Goal: Task Accomplishment & Management: Complete application form

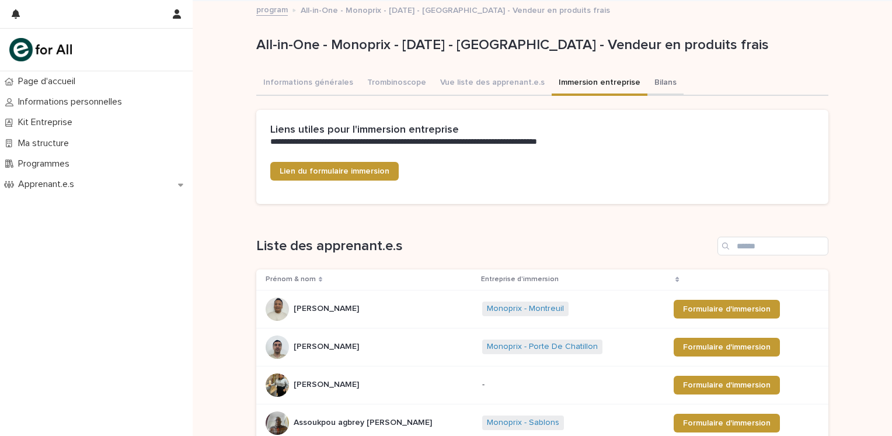
click at [648, 77] on button "Bilans" at bounding box center [666, 83] width 36 height 25
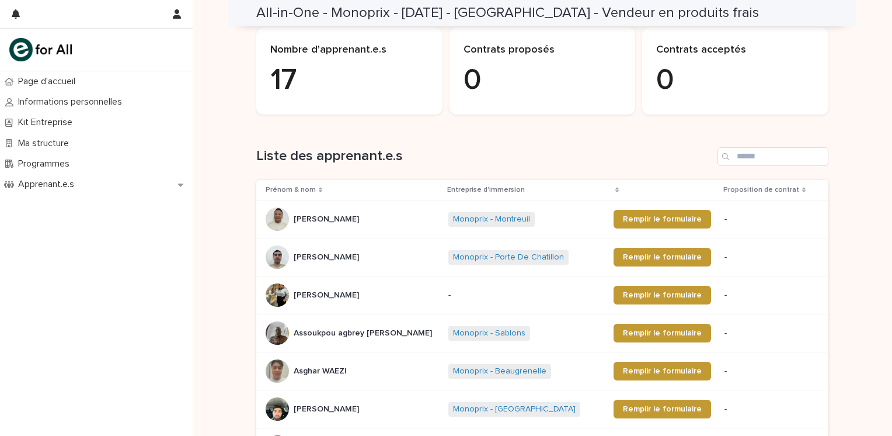
scroll to position [79, 0]
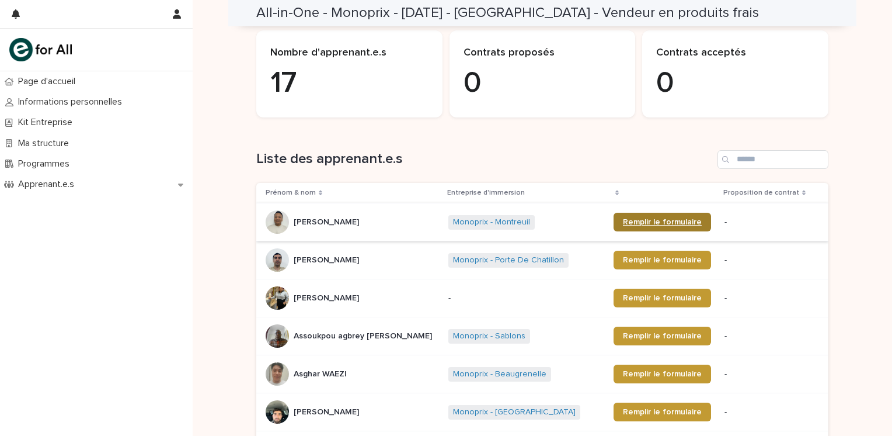
click at [645, 218] on span "Remplir le formulaire" at bounding box center [662, 222] width 79 height 8
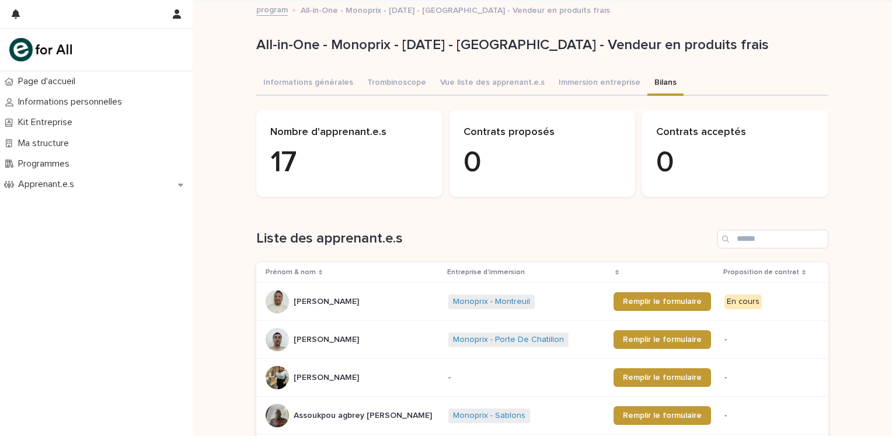
scroll to position [26, 0]
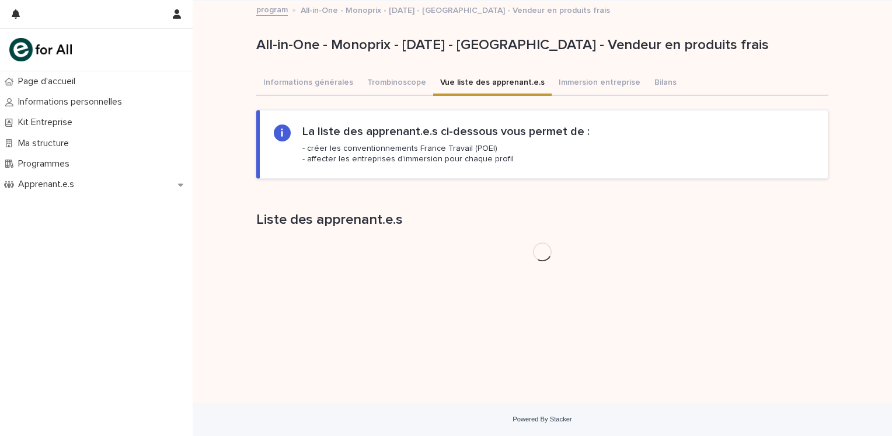
click at [508, 60] on div "All-in-One - Monoprix - 22 - Mai 2025 - Île-de-France - Vendeur en produits fra…" at bounding box center [542, 135] width 572 height 269
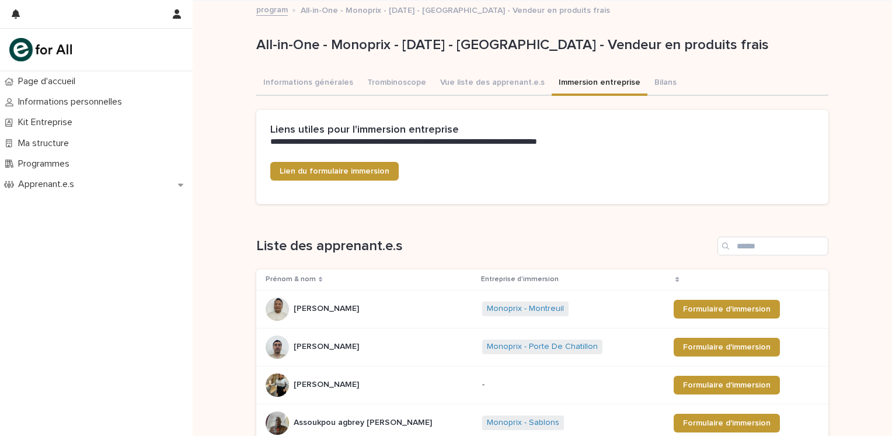
drag, startPoint x: 624, startPoint y: 88, endPoint x: 491, endPoint y: 194, distance: 170.9
click at [524, 186] on div "Lien du formulaire immersion" at bounding box center [542, 176] width 544 height 28
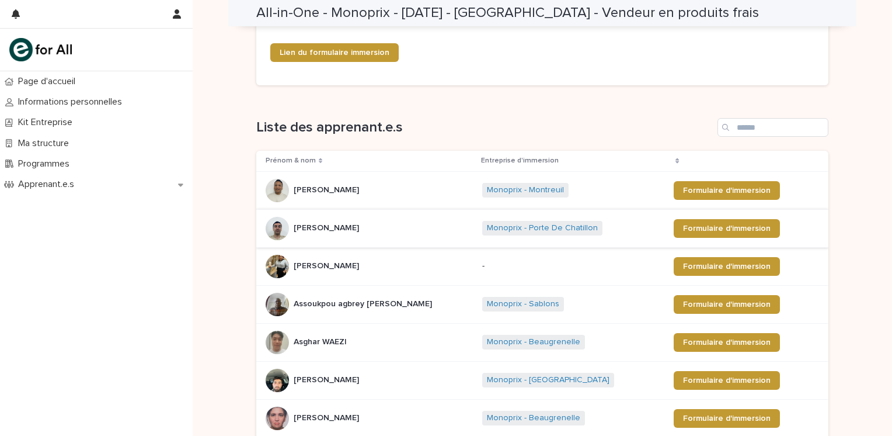
click at [415, 183] on div "Phuntsok RAPTEN Phuntsok RAPTEN" at bounding box center [369, 190] width 207 height 23
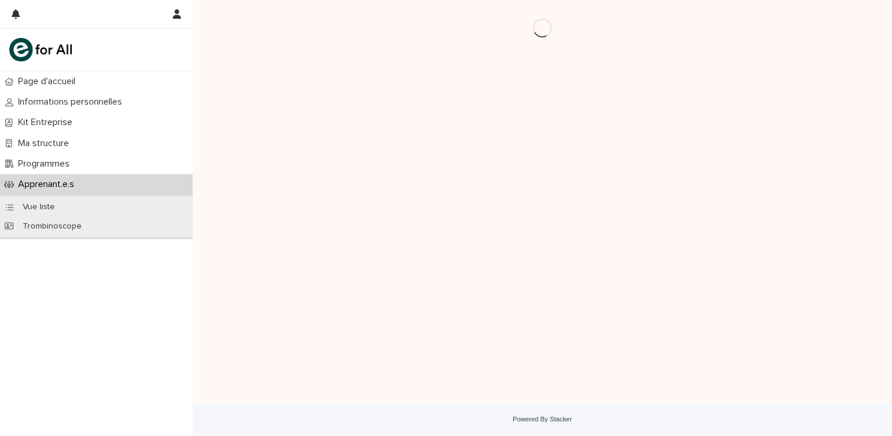
drag, startPoint x: 415, startPoint y: 183, endPoint x: 395, endPoint y: 165, distance: 27.7
click at [395, 165] on div "Loading... Saving… Loading... Saving…" at bounding box center [543, 186] width 584 height 373
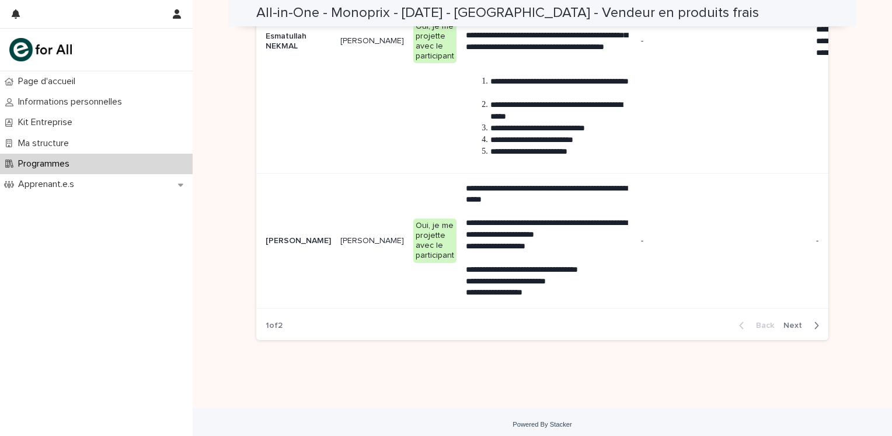
click at [785, 338] on div "Back Next" at bounding box center [779, 325] width 99 height 29
click at [790, 329] on span "Next" at bounding box center [797, 325] width 26 height 8
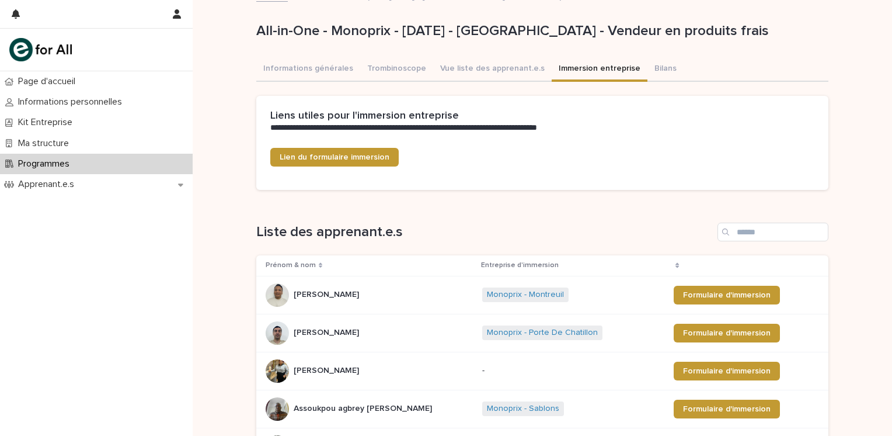
scroll to position [13, 0]
drag, startPoint x: 517, startPoint y: 133, endPoint x: 484, endPoint y: 91, distance: 53.2
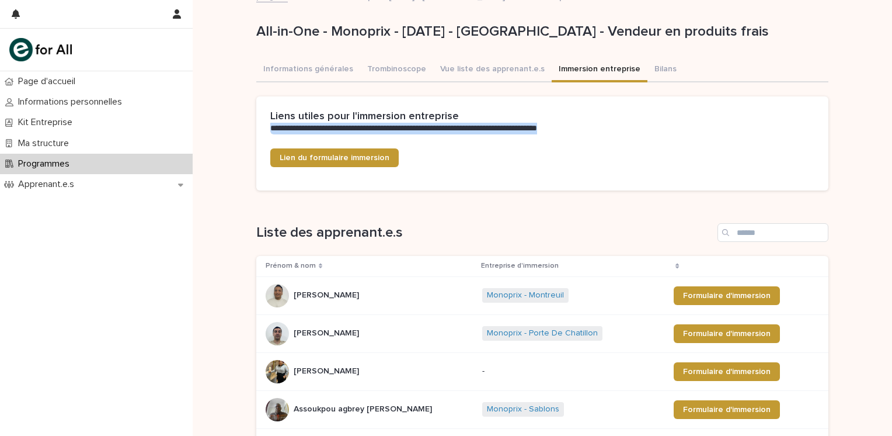
drag, startPoint x: 484, startPoint y: 91, endPoint x: 467, endPoint y: 173, distance: 84.1
click at [467, 173] on div "Lien du formulaire immersion" at bounding box center [542, 162] width 544 height 28
drag, startPoint x: 467, startPoint y: 173, endPoint x: 472, endPoint y: 124, distance: 49.9
click at [472, 124] on section "**********" at bounding box center [542, 143] width 572 height 94
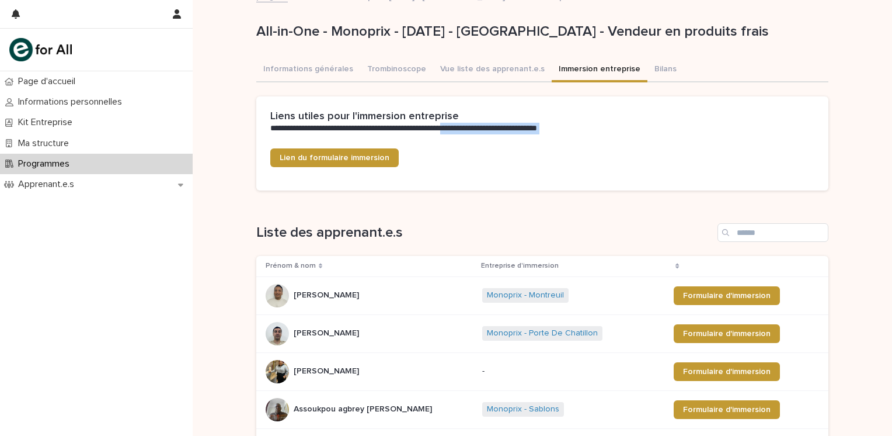
click at [472, 124] on p "**********" at bounding box center [540, 129] width 540 height 12
click at [468, 124] on p "**********" at bounding box center [540, 129] width 540 height 12
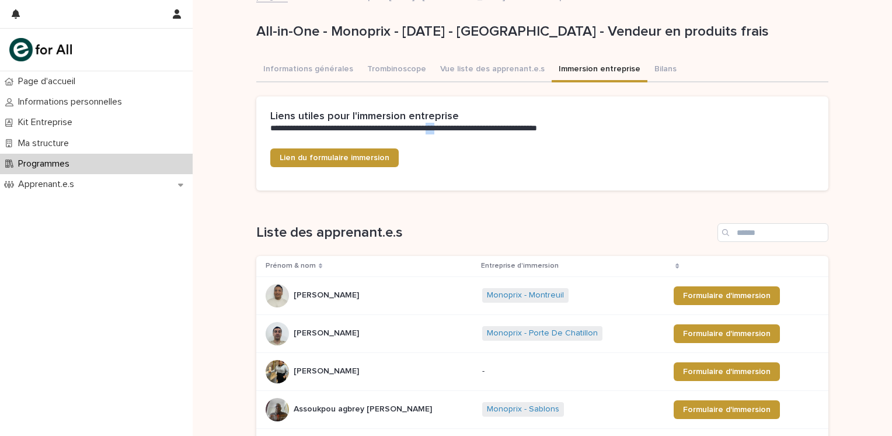
drag, startPoint x: 455, startPoint y: 130, endPoint x: 463, endPoint y: 130, distance: 7.6
click at [463, 130] on p "**********" at bounding box center [540, 129] width 540 height 12
click at [453, 152] on div "Lien du formulaire immersion" at bounding box center [542, 157] width 544 height 19
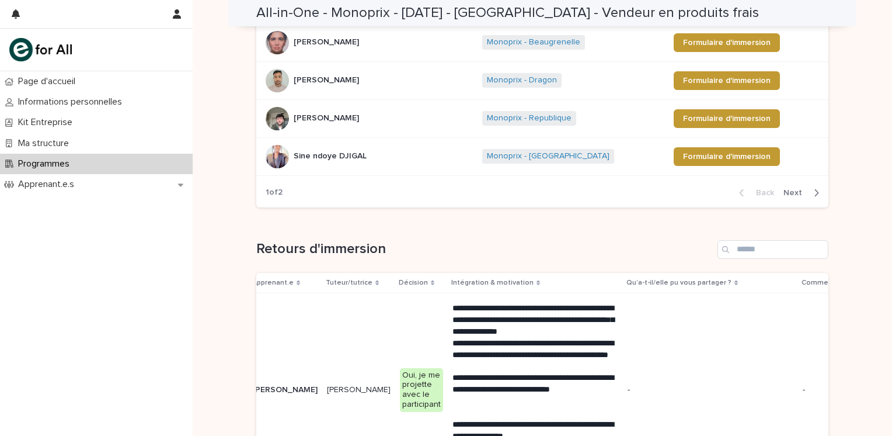
scroll to position [499, 0]
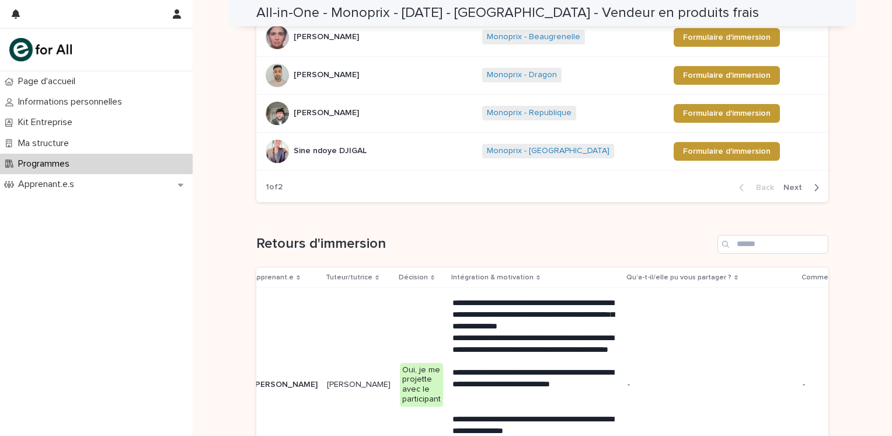
click at [783, 190] on button "Next" at bounding box center [804, 187] width 50 height 11
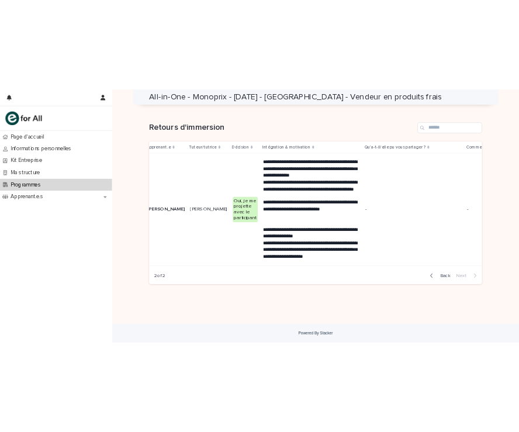
scroll to position [0, 0]
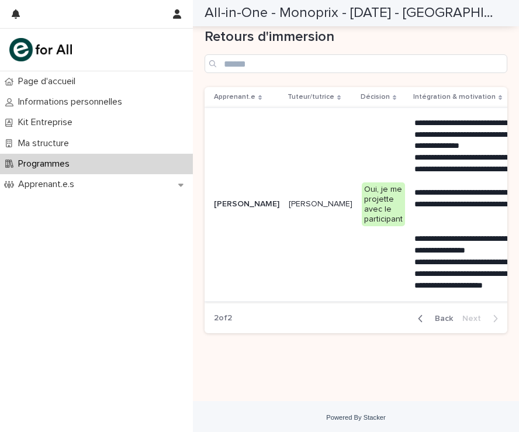
scroll to position [703, 0]
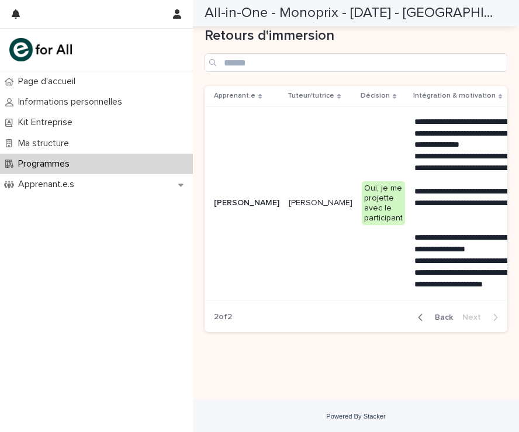
click at [430, 314] on span "Back" at bounding box center [440, 317] width 25 height 8
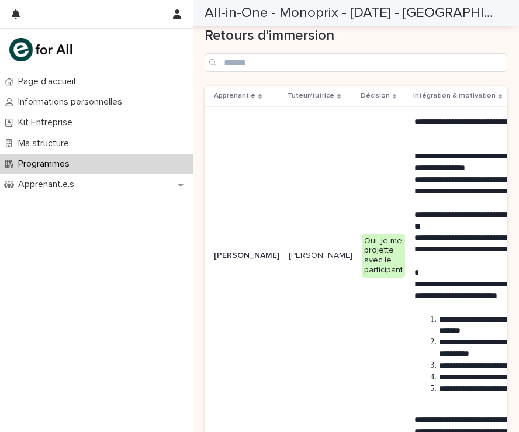
click at [224, 89] on p "Apprenant.e" at bounding box center [234, 95] width 41 height 13
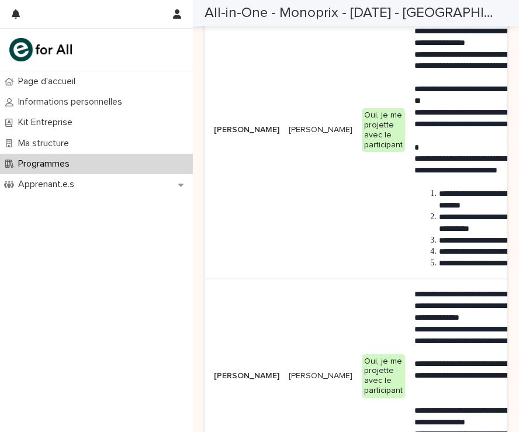
scroll to position [3174, 0]
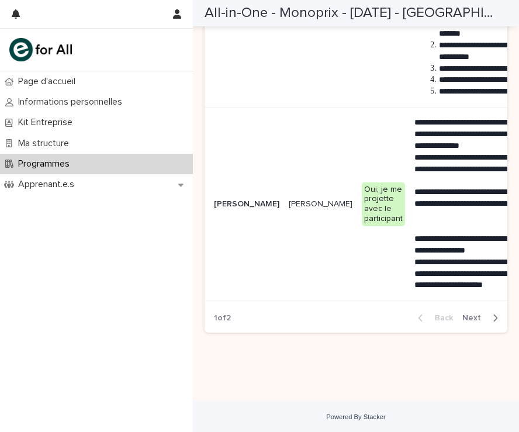
click at [475, 315] on span "Next" at bounding box center [475, 318] width 26 height 8
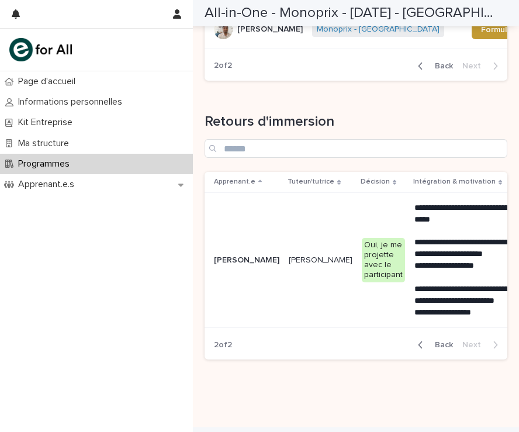
scroll to position [645, 0]
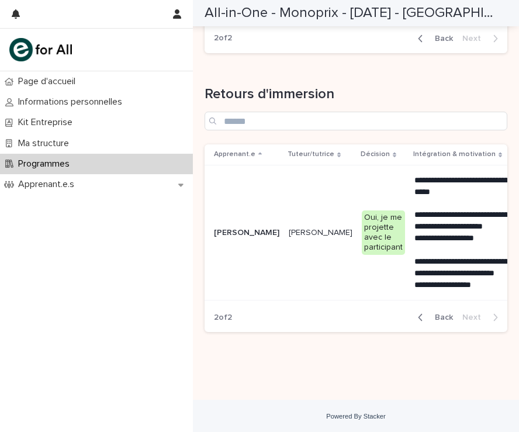
click at [428, 313] on span "Back" at bounding box center [440, 317] width 25 height 8
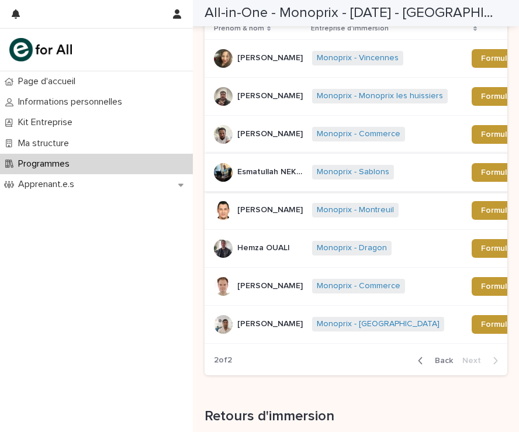
scroll to position [294, 0]
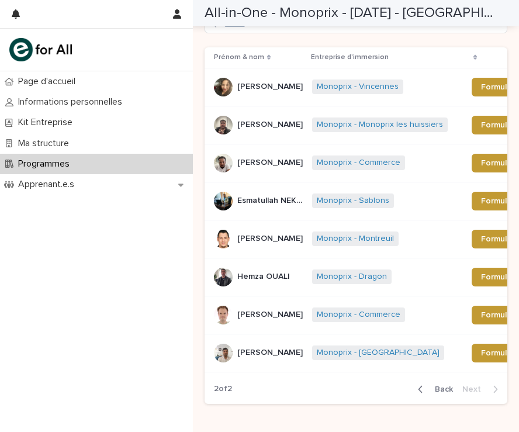
click at [437, 385] on span "Back" at bounding box center [440, 389] width 25 height 8
click at [462, 384] on button "Next" at bounding box center [482, 389] width 50 height 11
click at [460, 374] on div "Back Next" at bounding box center [457, 388] width 99 height 29
click at [428, 385] on span "Back" at bounding box center [440, 389] width 25 height 8
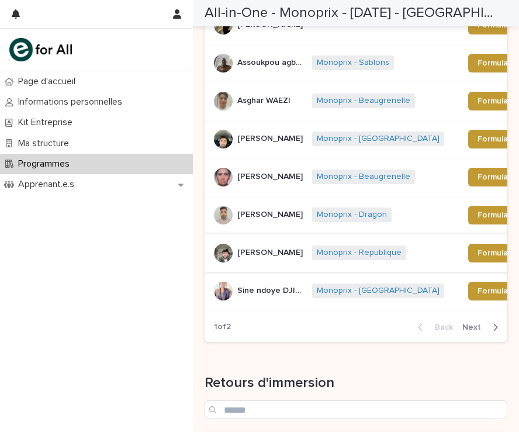
scroll to position [411, 0]
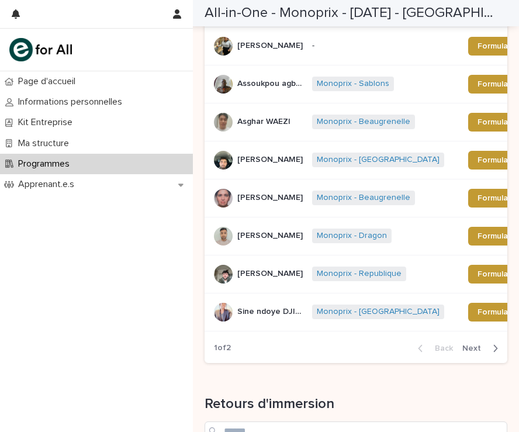
click at [257, 190] on p "[PERSON_NAME]" at bounding box center [271, 196] width 68 height 12
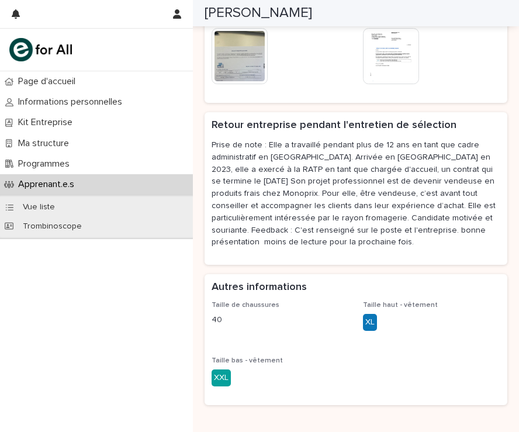
scroll to position [645, 0]
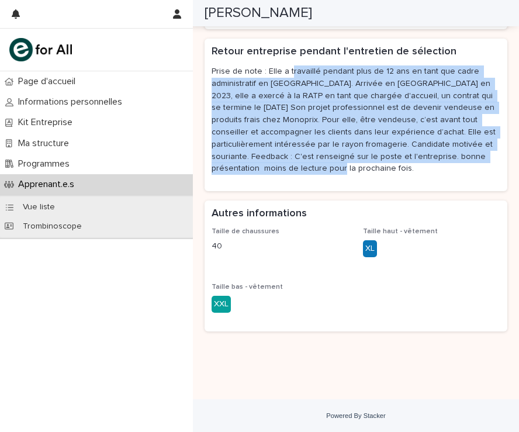
drag, startPoint x: 289, startPoint y: 68, endPoint x: 328, endPoint y: 166, distance: 106.0
click at [328, 166] on p "Prise de note : Elle a travaillé pendant plus de 12 ans en tant que cadre admin…" at bounding box center [355, 119] width 289 height 109
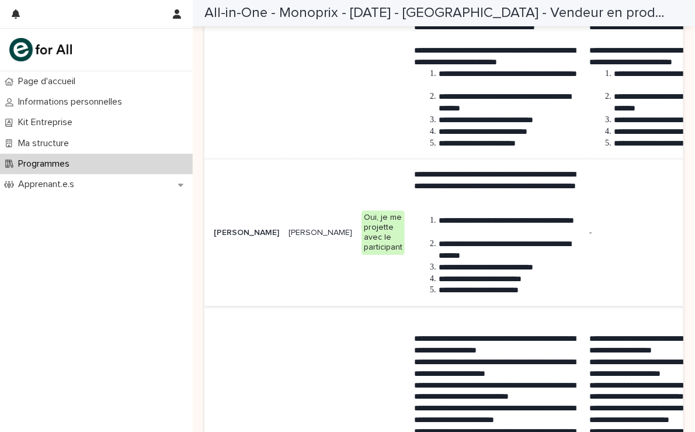
scroll to position [1229, 0]
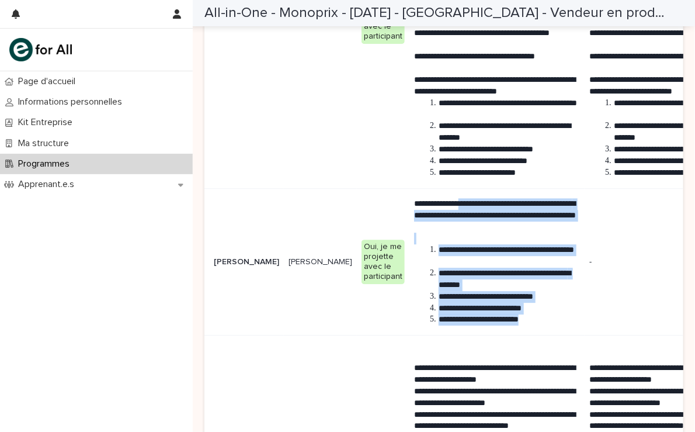
drag, startPoint x: 437, startPoint y: 206, endPoint x: 522, endPoint y: 312, distance: 135.9
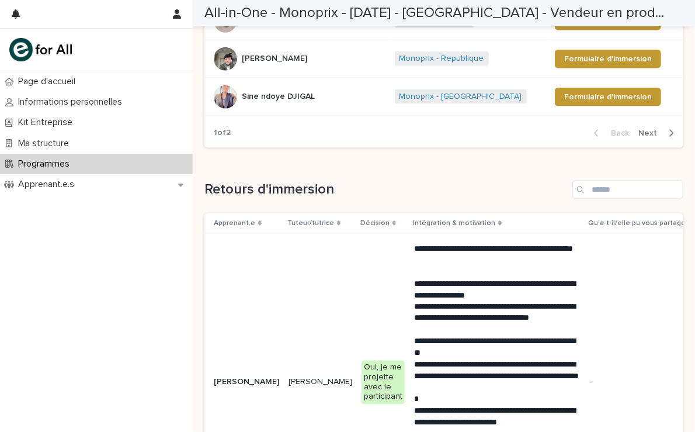
scroll to position [526, 0]
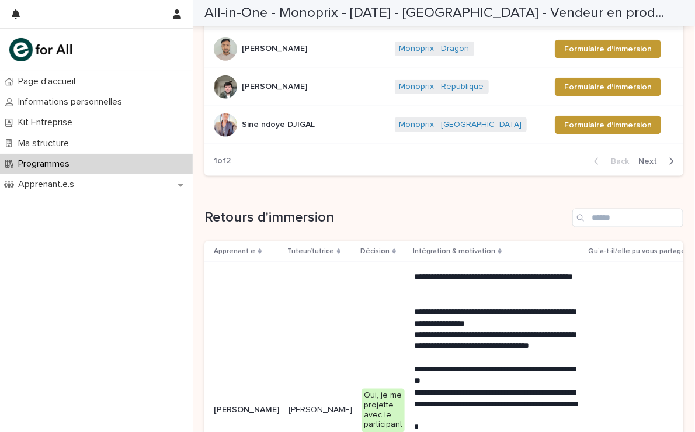
click at [222, 249] on p "Apprenant.e" at bounding box center [234, 251] width 41 height 13
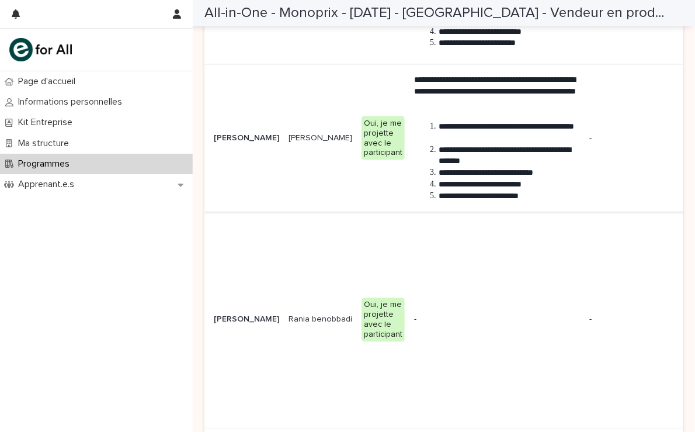
scroll to position [2278, 0]
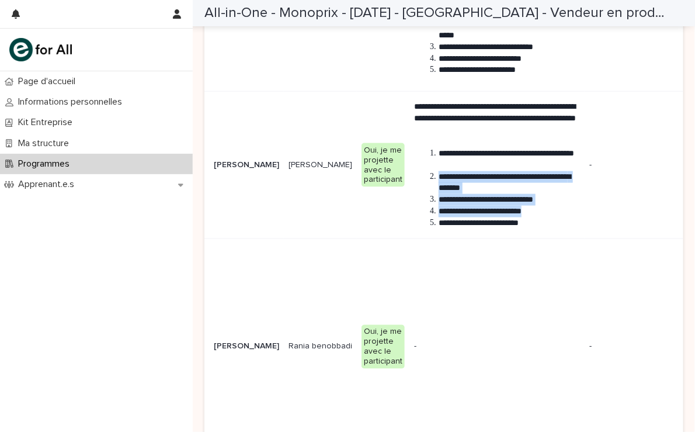
drag, startPoint x: 470, startPoint y: 161, endPoint x: 507, endPoint y: 205, distance: 58.0
click at [507, 205] on ol "**********" at bounding box center [497, 188] width 166 height 81
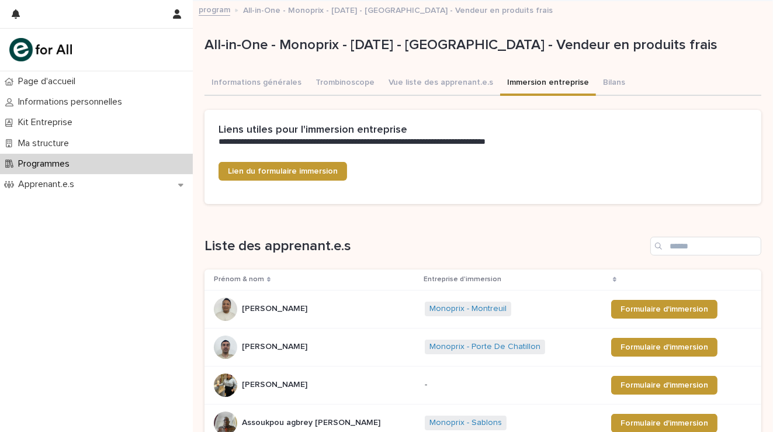
drag, startPoint x: 579, startPoint y: 202, endPoint x: 569, endPoint y: 203, distance: 10.6
click at [579, 202] on div "Lien du formulaire immersion" at bounding box center [482, 183] width 557 height 42
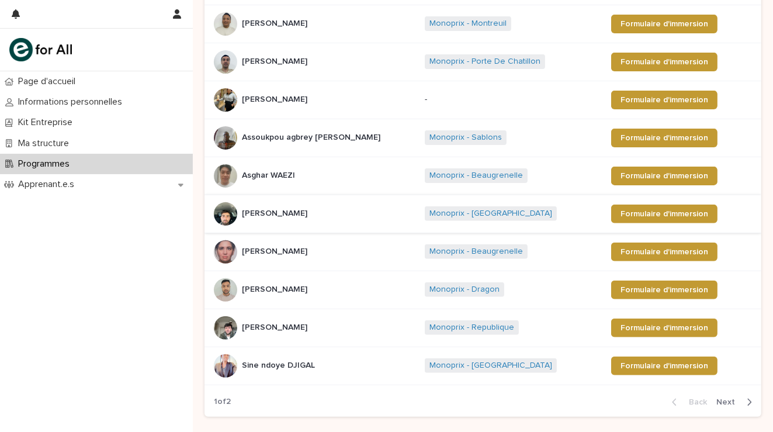
scroll to position [292, 0]
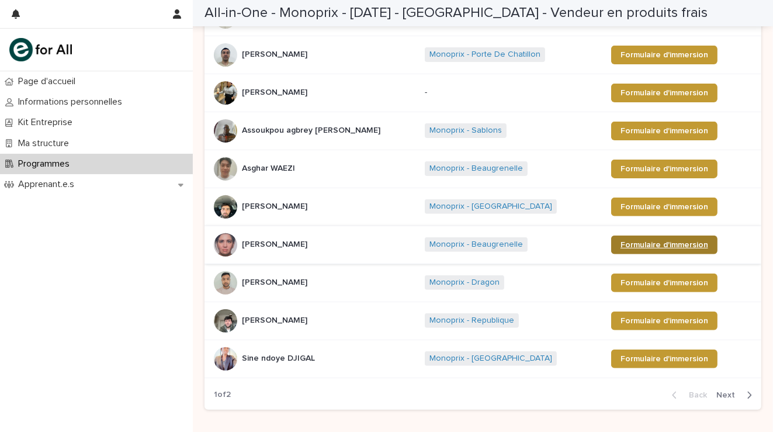
click at [627, 236] on link "Formulaire d'immersion" at bounding box center [664, 244] width 106 height 19
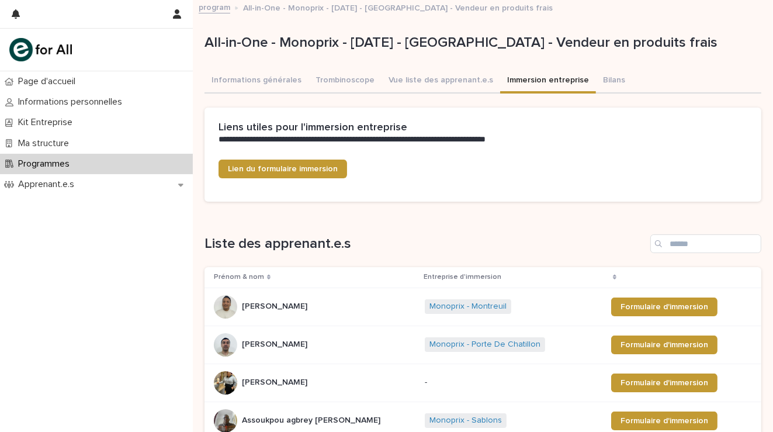
scroll to position [0, 0]
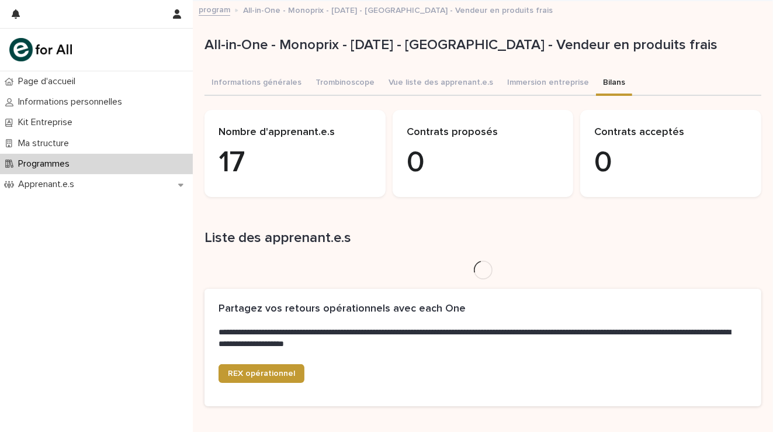
drag, startPoint x: 594, startPoint y: 88, endPoint x: 305, endPoint y: 225, distance: 319.8
click at [305, 225] on div "Loading... Saving… Liste des apprenant.e.s" at bounding box center [482, 247] width 557 height 82
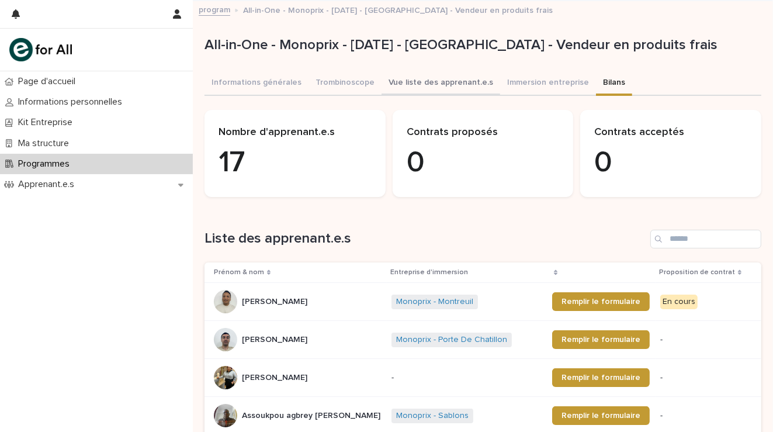
click at [395, 75] on button "Vue liste des apprenant.e.s" at bounding box center [440, 83] width 119 height 25
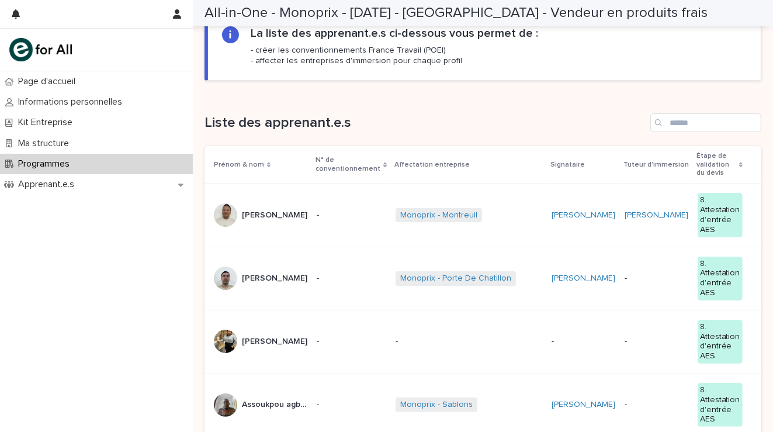
scroll to position [58, 0]
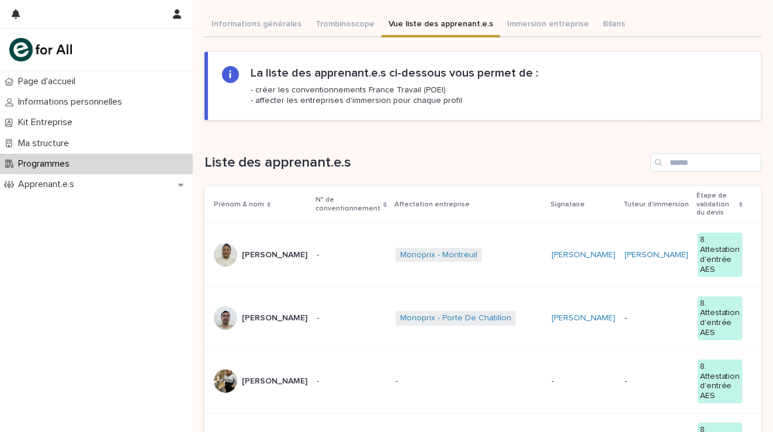
click at [245, 198] on p "Prénom & nom" at bounding box center [239, 204] width 50 height 13
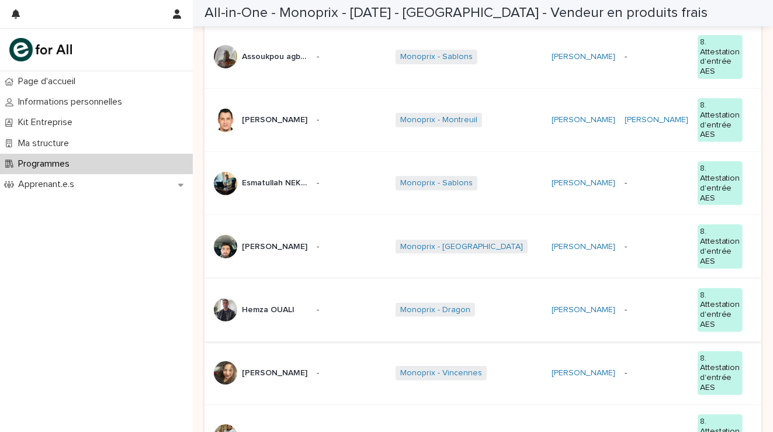
scroll to position [408, 0]
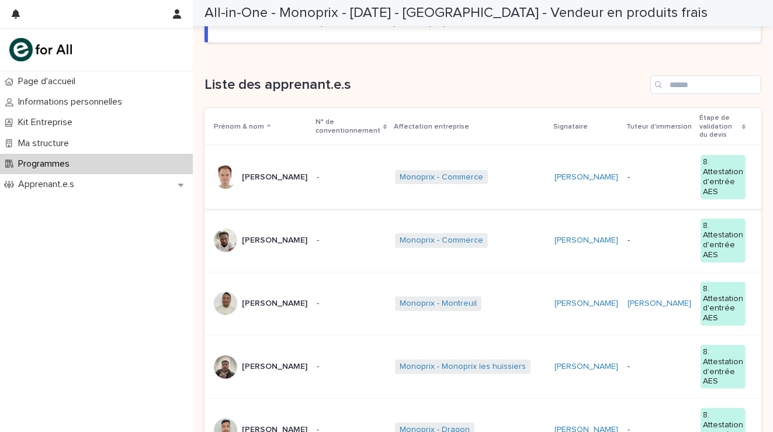
scroll to position [248, 0]
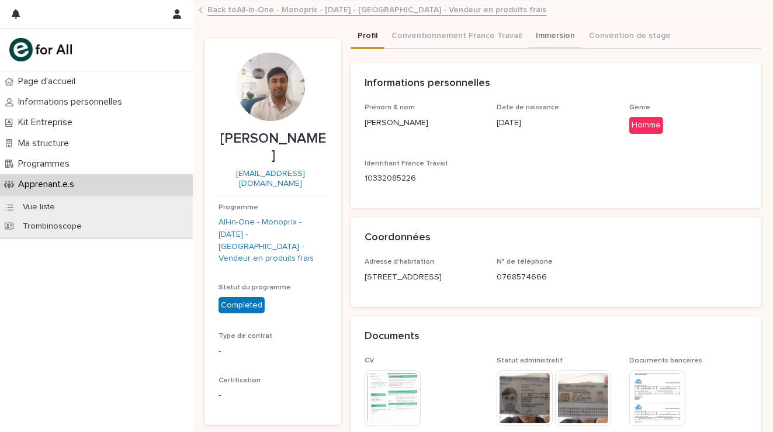
click at [549, 34] on button "Immersion" at bounding box center [555, 37] width 53 height 25
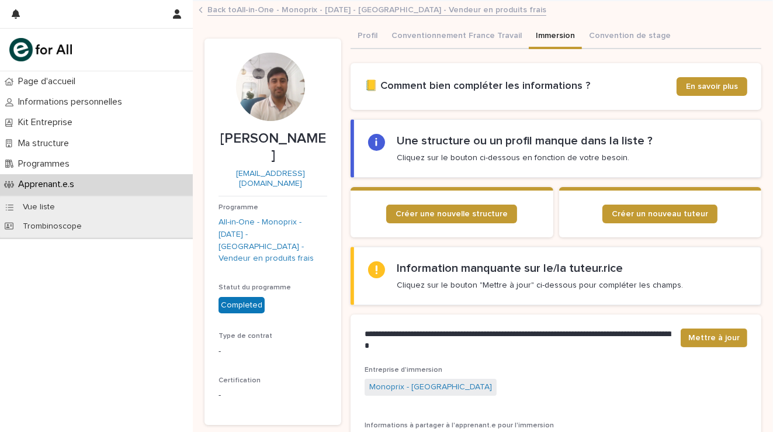
click at [322, 13] on link "Back to All-in-One - Monoprix - 22 - Mai 2025 - Île-de-France - Vendeur en prod…" at bounding box center [376, 8] width 339 height 13
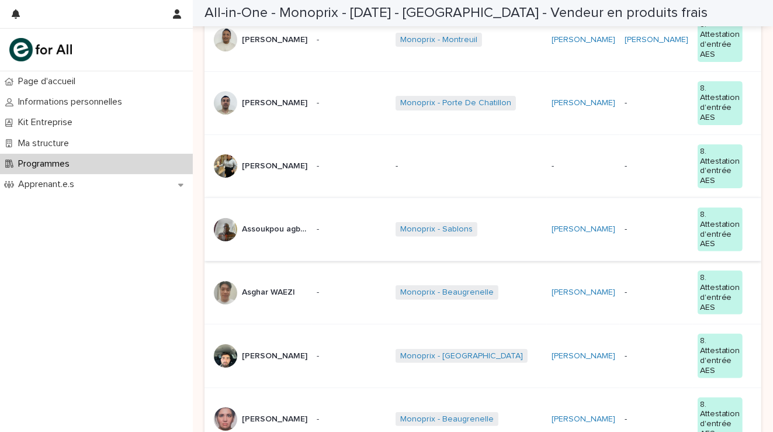
scroll to position [408, 0]
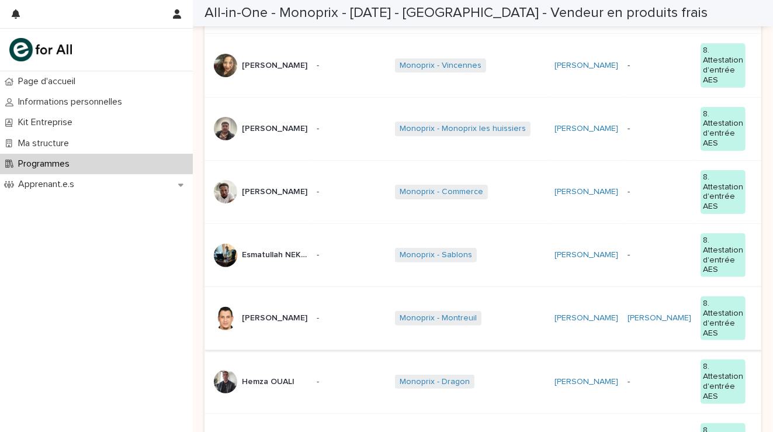
scroll to position [189, 0]
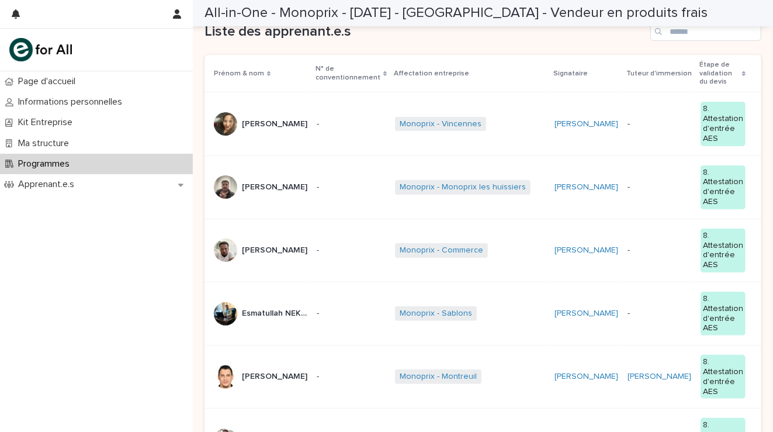
click at [269, 117] on p "[PERSON_NAME]" at bounding box center [276, 123] width 68 height 12
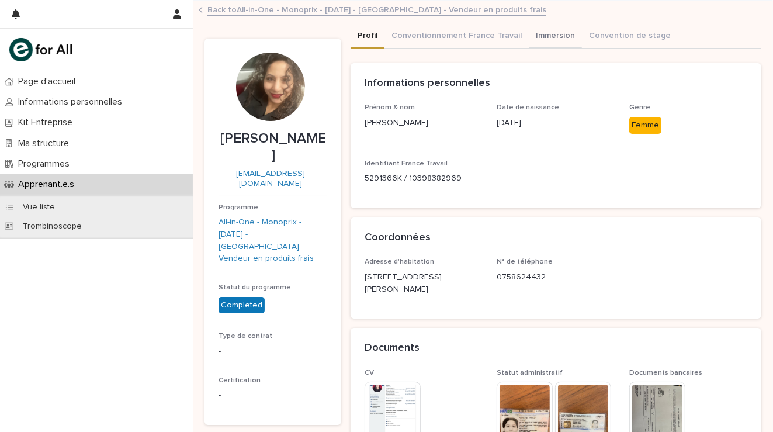
click at [547, 34] on button "Immersion" at bounding box center [555, 37] width 53 height 25
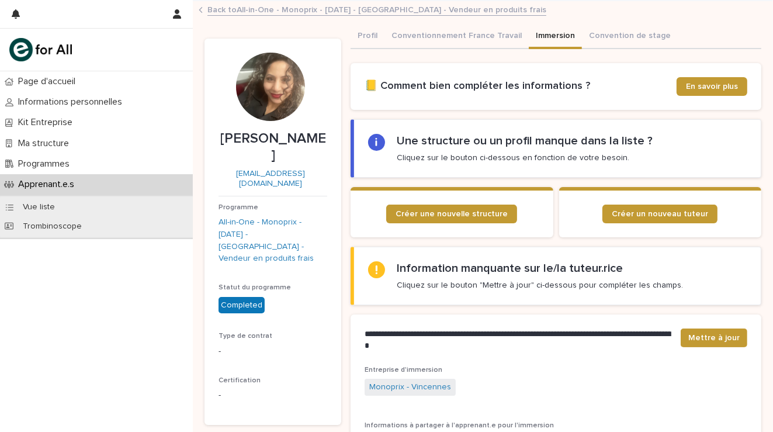
click at [320, 11] on link "Back to All-in-One - Monoprix - 22 - Mai 2025 - Île-de-France - Vendeur en prod…" at bounding box center [376, 8] width 339 height 13
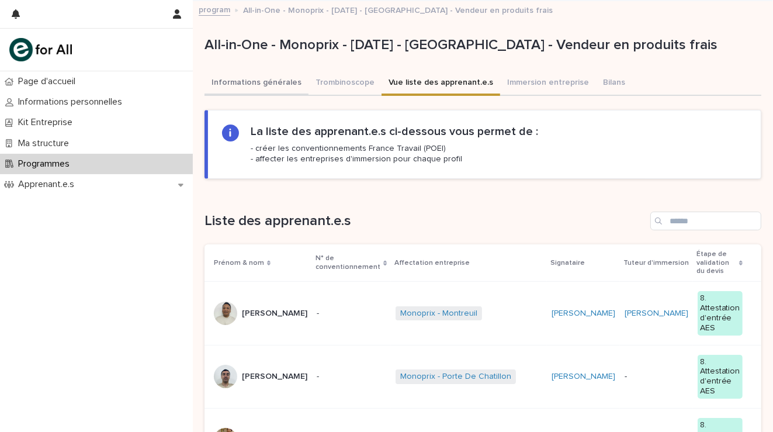
click at [267, 82] on button "Informations générales" at bounding box center [256, 83] width 104 height 25
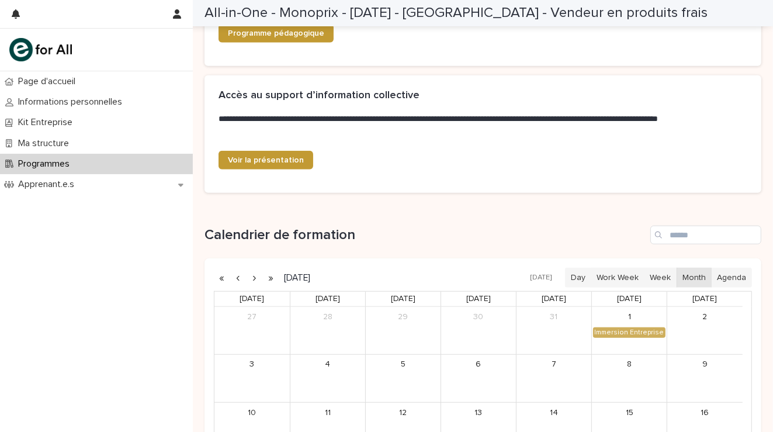
scroll to position [704, 0]
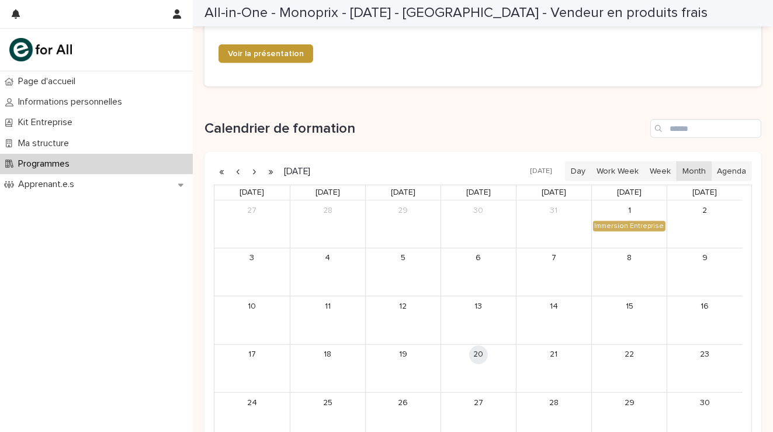
click at [100, 169] on div "Programmes" at bounding box center [96, 164] width 193 height 20
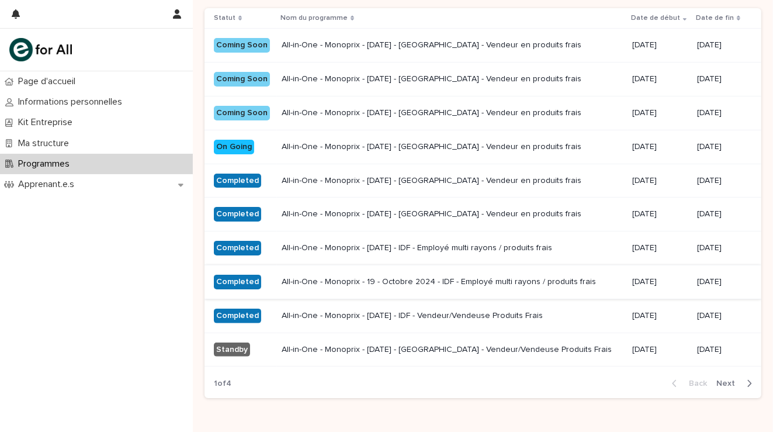
scroll to position [231, 0]
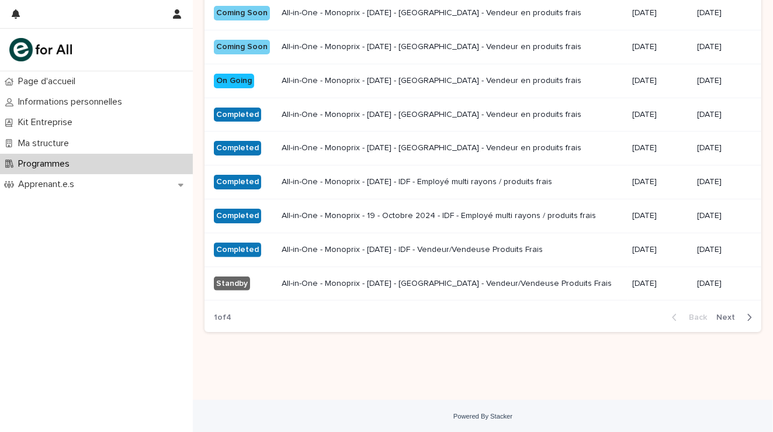
click at [361, 116] on p "All-in-One - Monoprix - [DATE] - [GEOGRAPHIC_DATA] - Vendeur en produits frais" at bounding box center [452, 115] width 341 height 10
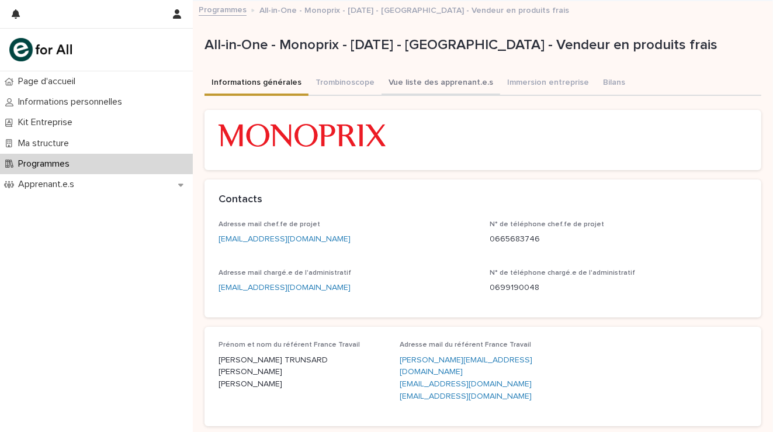
click at [430, 84] on button "Vue liste des apprenant.e.s" at bounding box center [440, 83] width 119 height 25
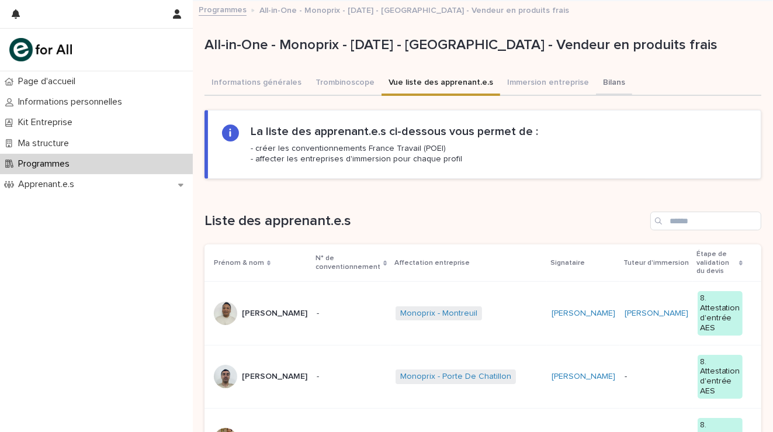
click at [596, 81] on button "Bilans" at bounding box center [614, 83] width 36 height 25
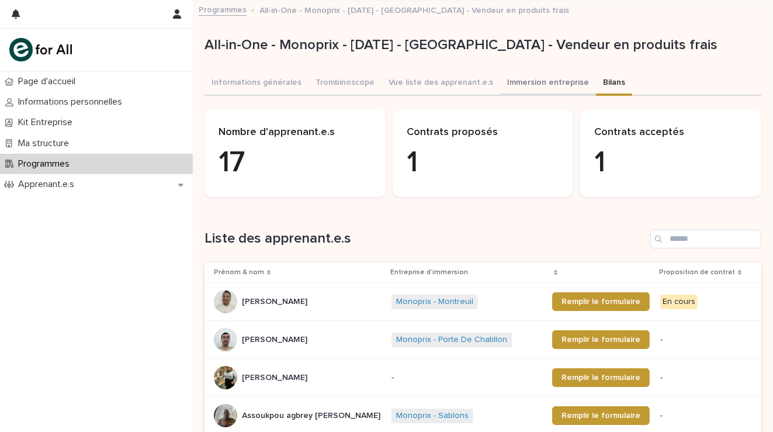
click at [537, 84] on button "Immersion entreprise" at bounding box center [548, 83] width 96 height 25
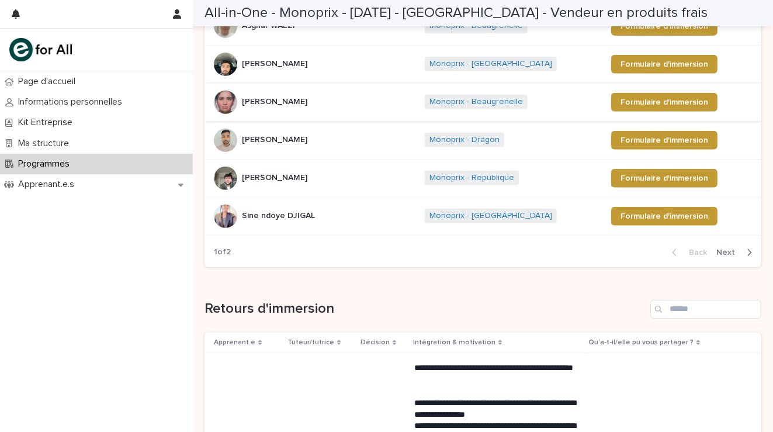
scroll to position [701, 0]
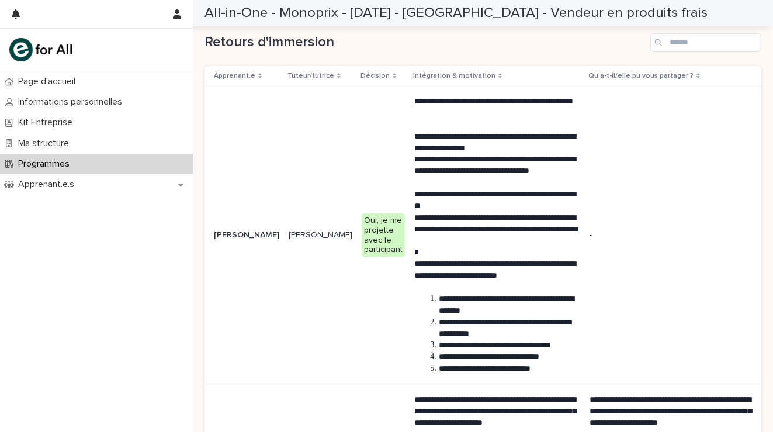
click at [234, 73] on p "Apprenant.e" at bounding box center [234, 76] width 41 height 13
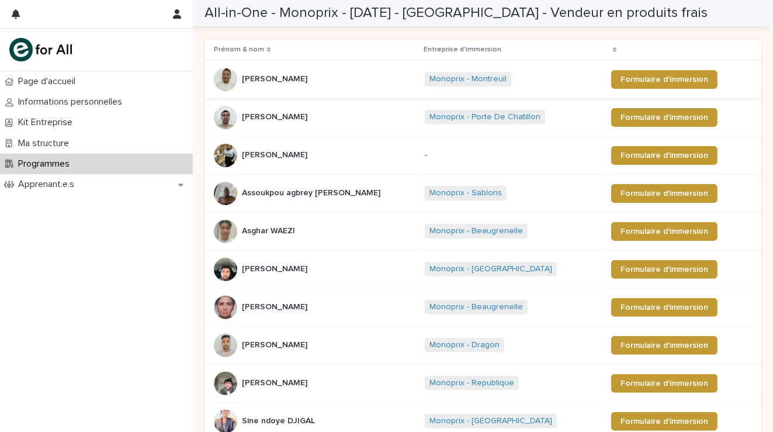
scroll to position [180, 0]
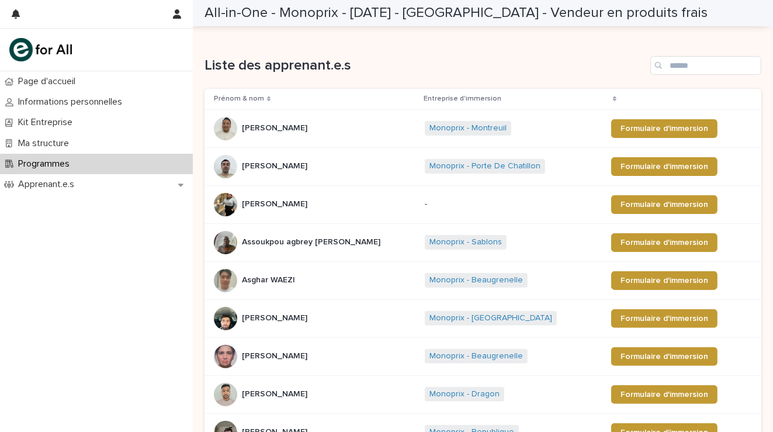
click at [255, 95] on p "Prénom & nom" at bounding box center [239, 98] width 50 height 13
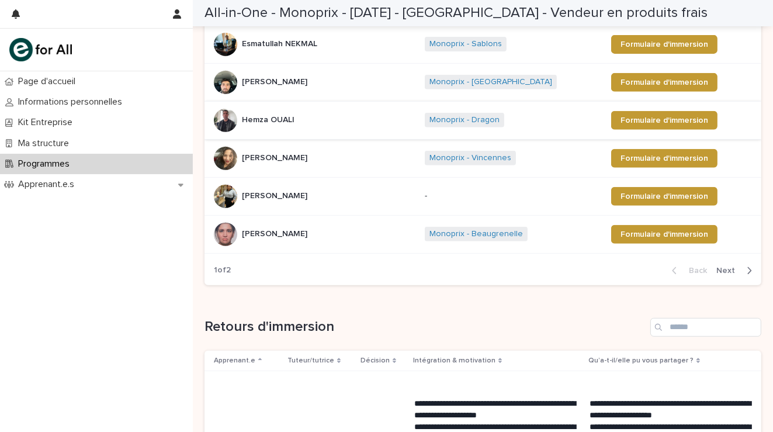
scroll to position [414, 0]
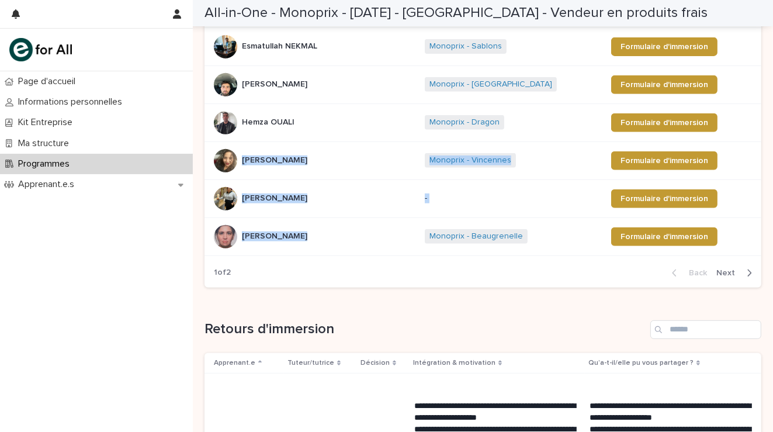
drag, startPoint x: 461, startPoint y: 130, endPoint x: 389, endPoint y: 277, distance: 163.8
click at [389, 277] on section "Prénom & nom Entreprise d'immersion Ali HASHIMI Ali HASHIMI Monoprix - Porte De…" at bounding box center [482, 71] width 557 height 432
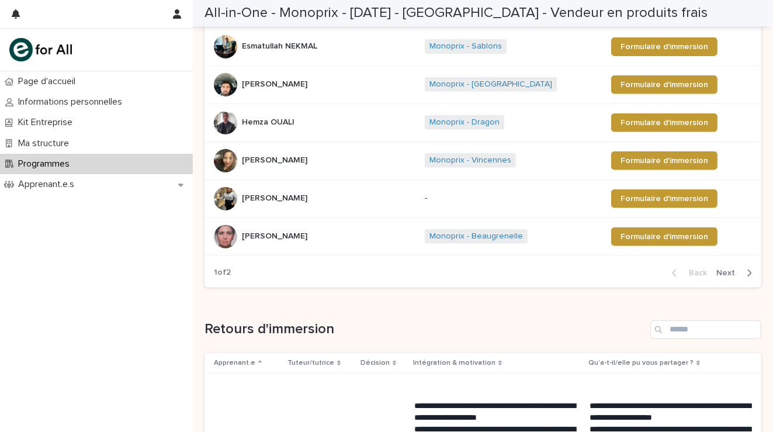
drag, startPoint x: 389, startPoint y: 277, endPoint x: 356, endPoint y: 316, distance: 50.6
click at [531, 282] on div "1 of 2 Back Next" at bounding box center [482, 272] width 557 height 29
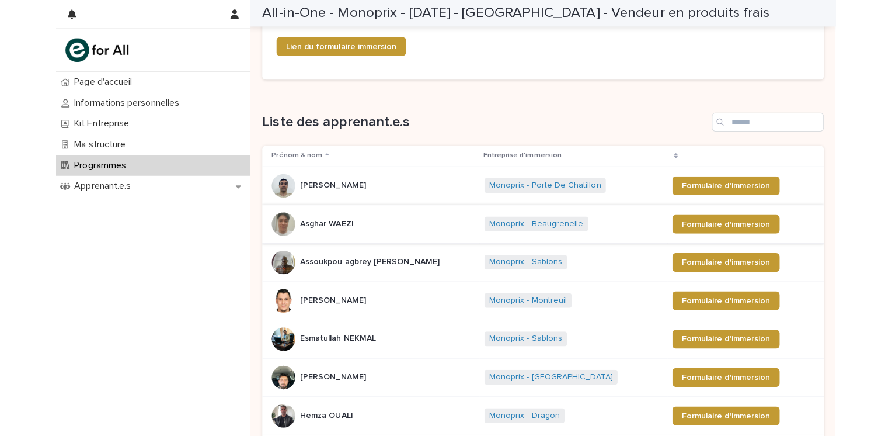
scroll to position [122, 0]
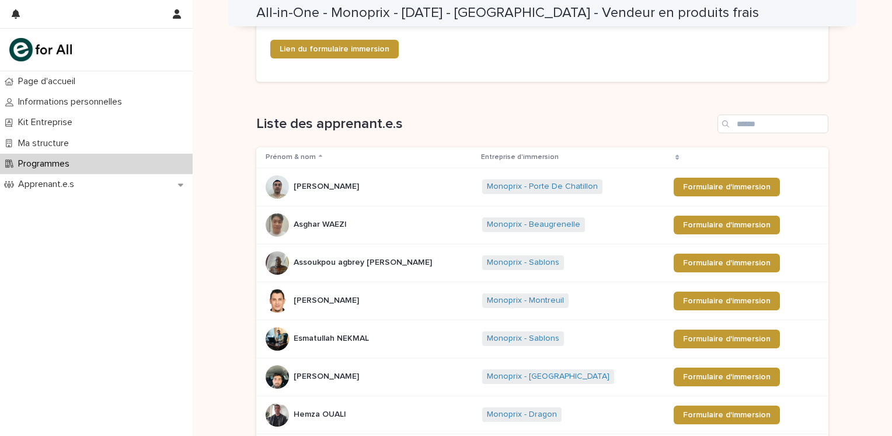
click at [766, 109] on div "Loading... Saving… Liste des apprenant.e.s Prénom & nom Entreprise d'immersion …" at bounding box center [542, 339] width 572 height 497
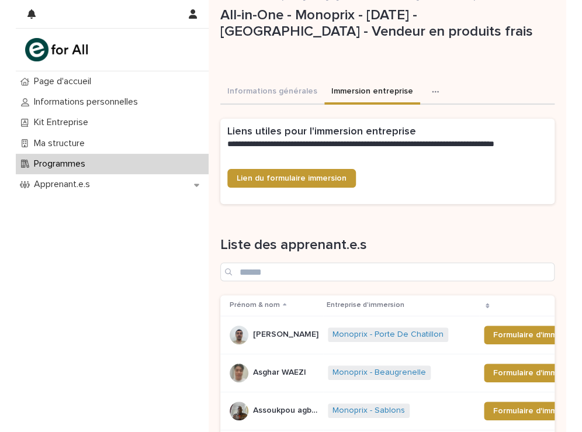
scroll to position [0, 0]
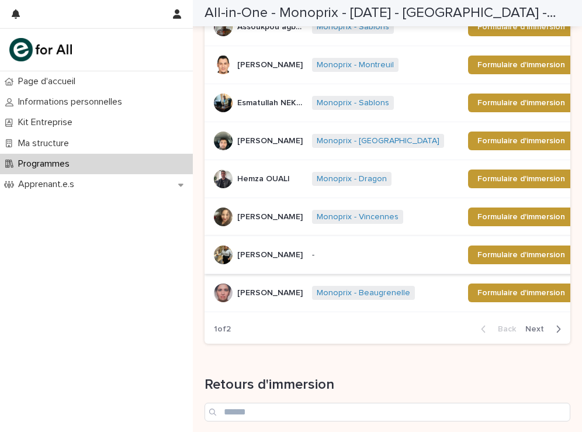
scroll to position [409, 0]
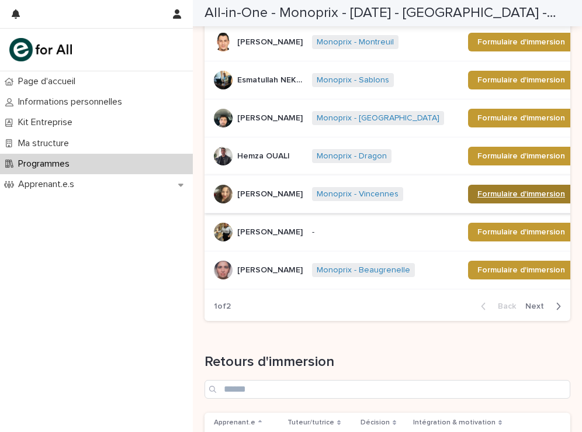
click at [477, 193] on span "Formulaire d'immersion" at bounding box center [521, 194] width 88 height 8
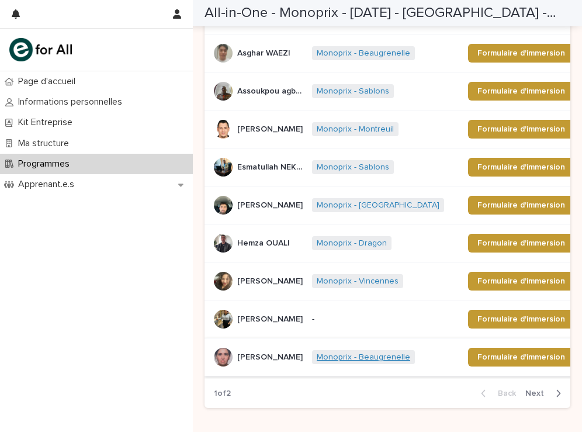
scroll to position [467, 0]
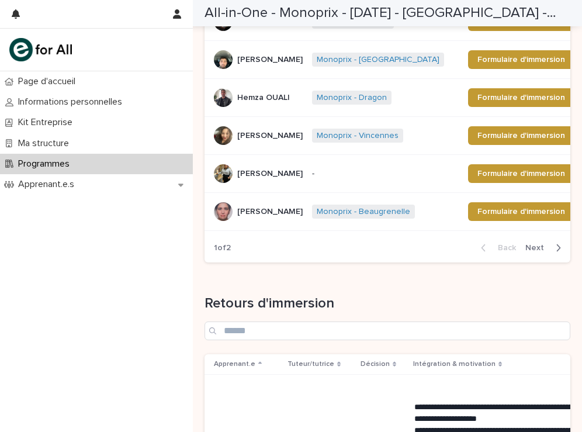
click at [530, 244] on span "Next" at bounding box center [538, 248] width 26 height 8
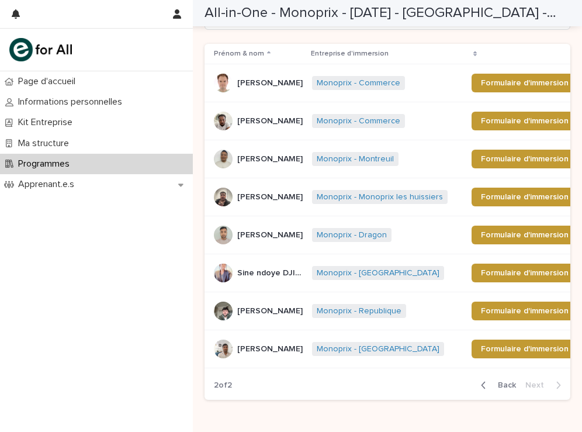
scroll to position [409, 0]
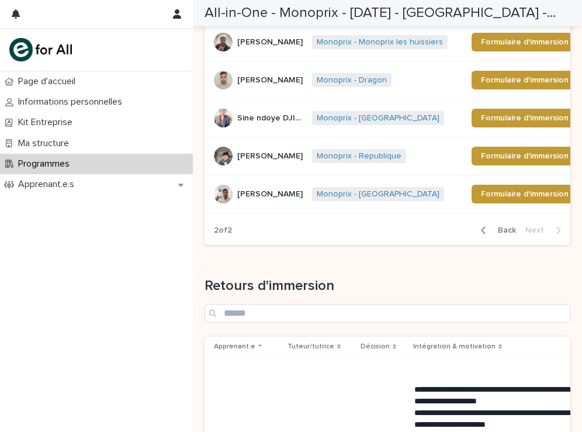
click at [488, 233] on button "Back" at bounding box center [495, 230] width 49 height 11
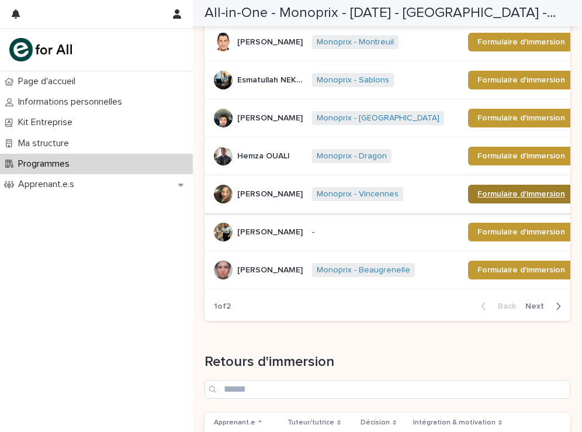
click at [481, 190] on span "Formulaire d'immersion" at bounding box center [521, 194] width 88 height 8
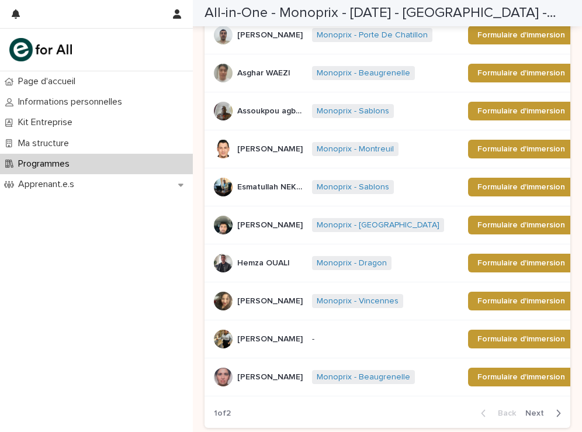
scroll to position [467, 0]
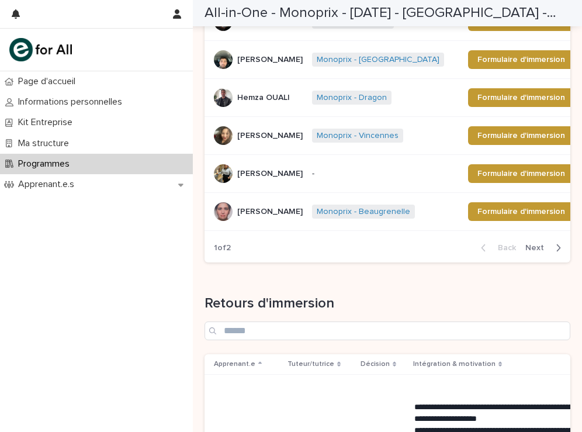
click at [525, 245] on span "Next" at bounding box center [538, 248] width 26 height 8
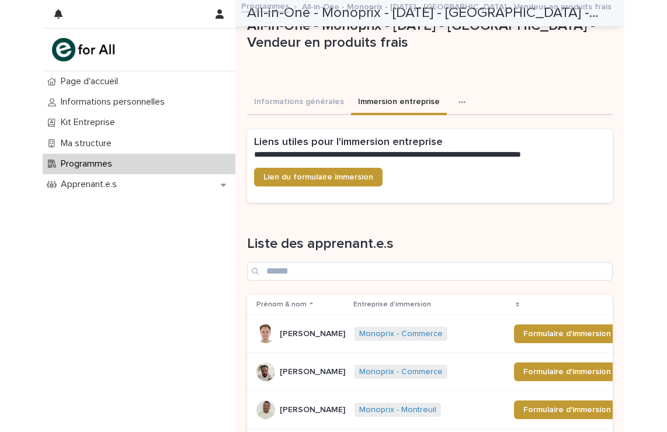
scroll to position [0, 0]
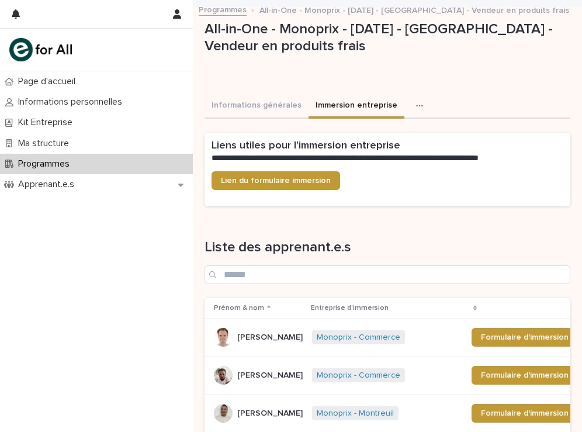
click at [409, 105] on button "button" at bounding box center [422, 105] width 26 height 23
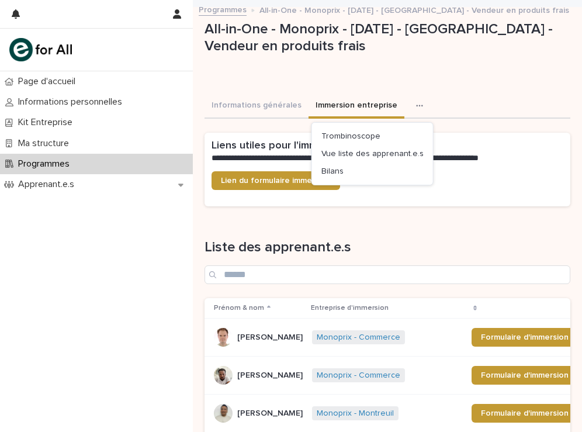
click at [467, 78] on div "All-in-One - Monoprix - [DATE] - [GEOGRAPHIC_DATA] - Vendeur en produits frais" at bounding box center [387, 58] width 366 height 74
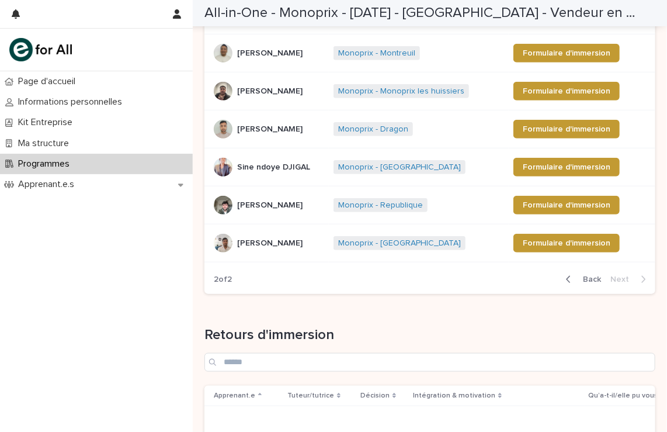
scroll to position [409, 0]
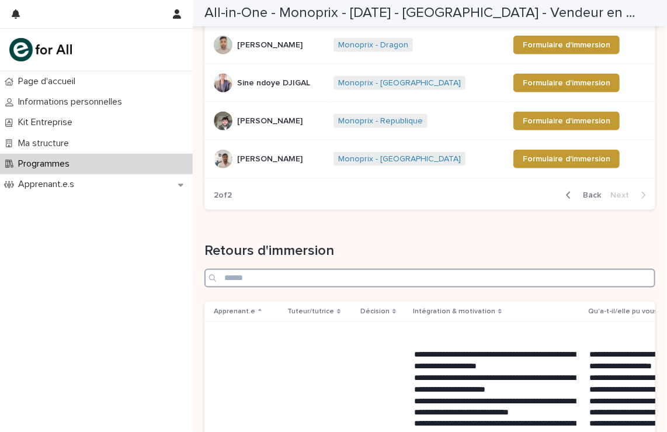
click at [502, 275] on input "Search" at bounding box center [429, 278] width 451 height 19
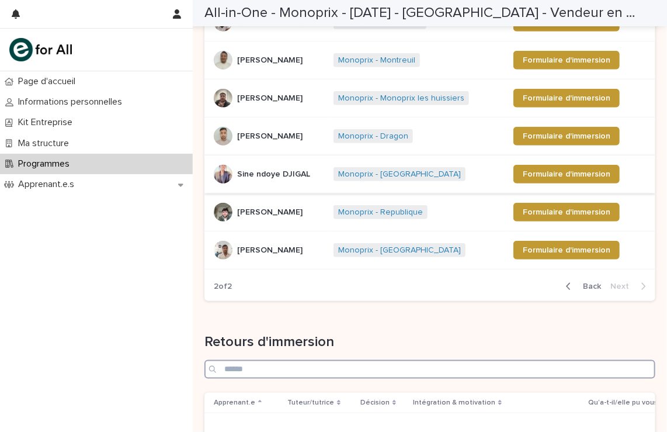
scroll to position [292, 0]
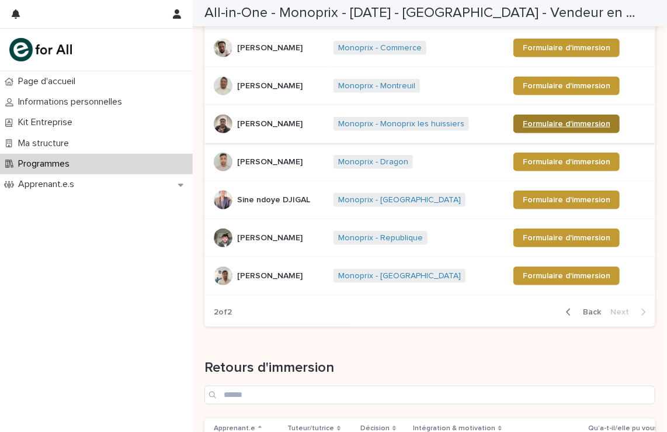
click at [568, 126] on span "Formulaire d'immersion" at bounding box center [567, 124] width 88 height 8
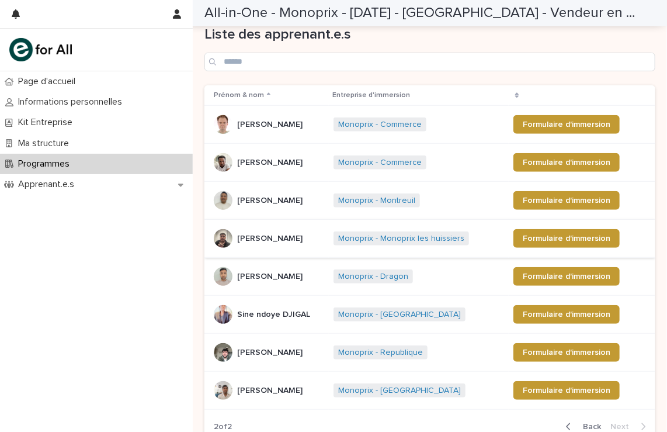
scroll to position [0, 0]
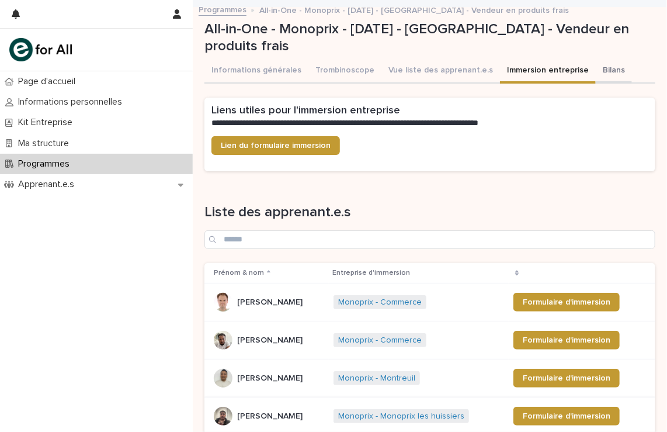
click at [597, 69] on button "Bilans" at bounding box center [614, 71] width 36 height 25
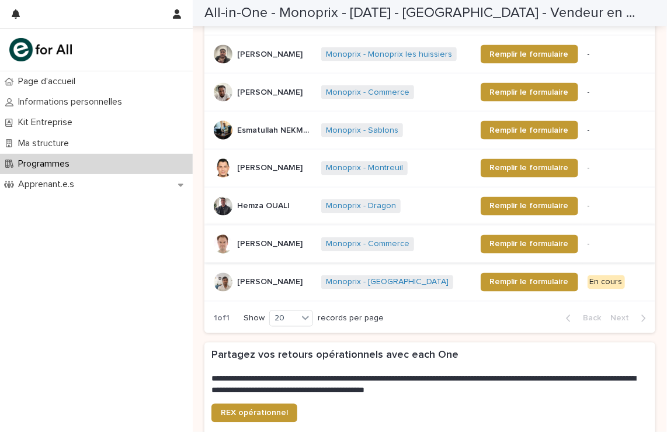
scroll to position [668, 0]
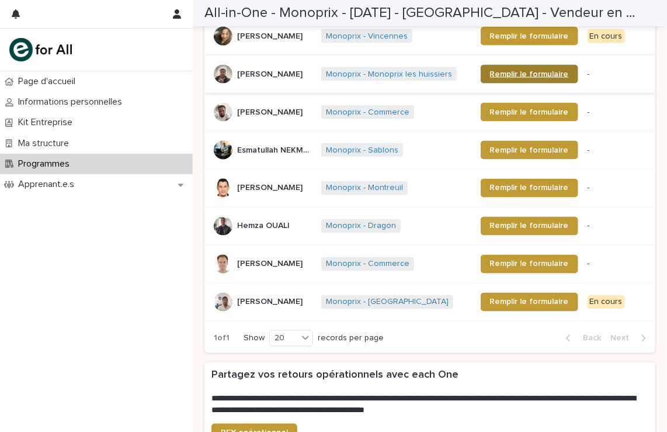
click at [491, 71] on span "Remplir le formulaire" at bounding box center [529, 74] width 79 height 8
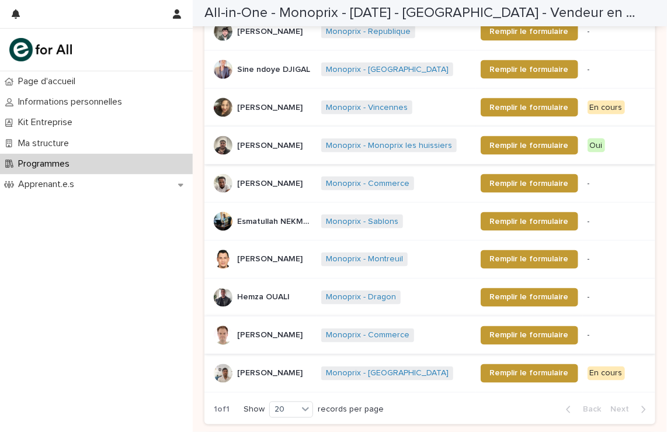
scroll to position [642, 0]
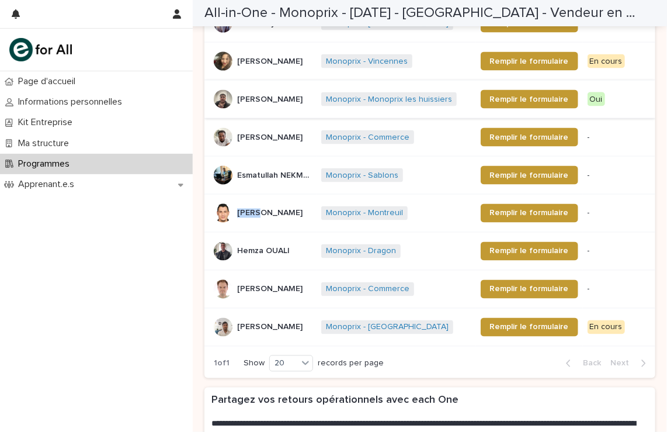
drag, startPoint x: 309, startPoint y: 209, endPoint x: 234, endPoint y: 211, distance: 74.8
click at [234, 211] on div "Chaker BELKHIRIA Chaker BELKHIRIA" at bounding box center [263, 213] width 98 height 19
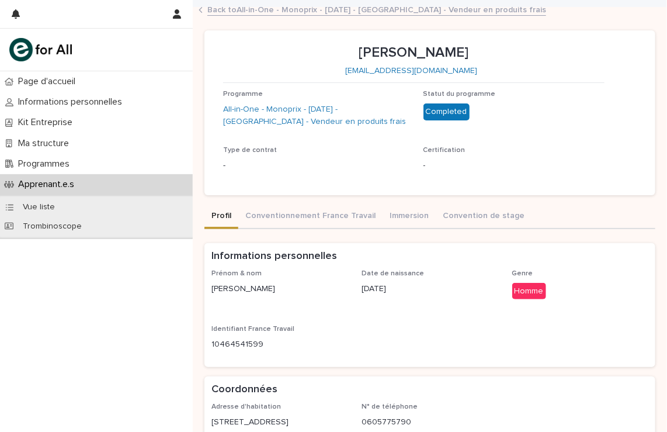
click at [269, 10] on link "Back to All-in-One - Monoprix - 22 - Mai 2025 - Île-de-France - Vendeur en prod…" at bounding box center [376, 8] width 339 height 13
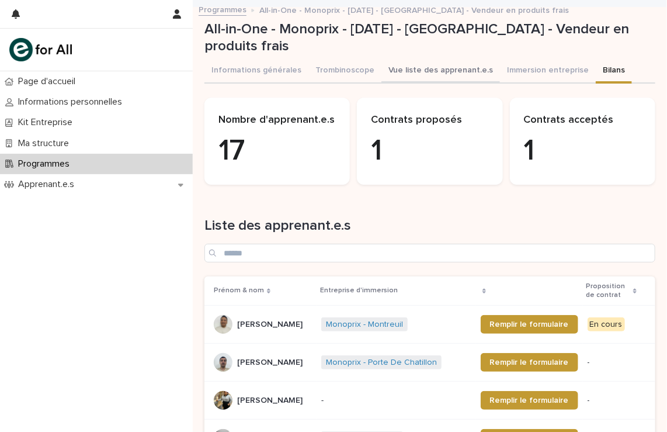
click at [446, 71] on button "Vue liste des apprenant.e.s" at bounding box center [440, 71] width 119 height 25
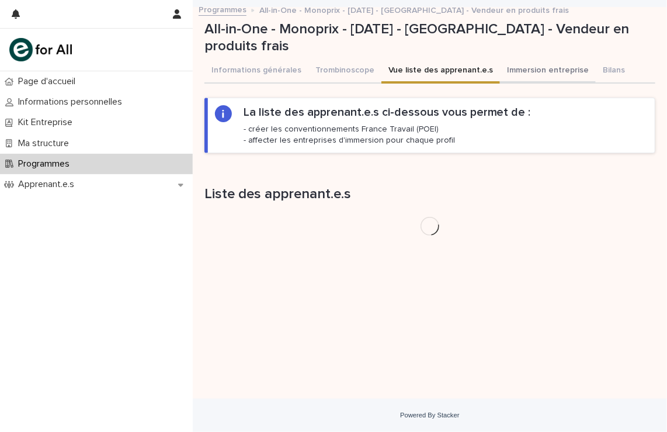
click at [507, 68] on button "Immersion entreprise" at bounding box center [548, 71] width 96 height 25
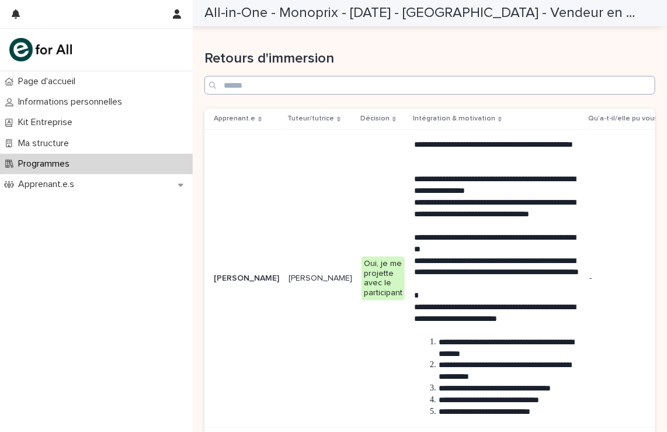
scroll to position [234, 0]
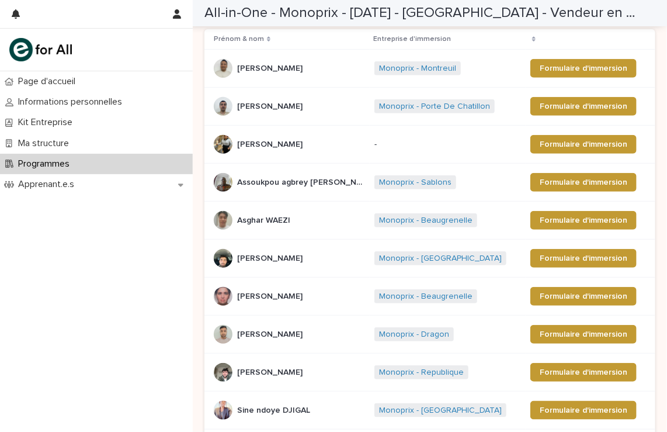
click at [250, 113] on div "Ali HASHIMI Ali HASHIMI" at bounding box center [269, 106] width 65 height 19
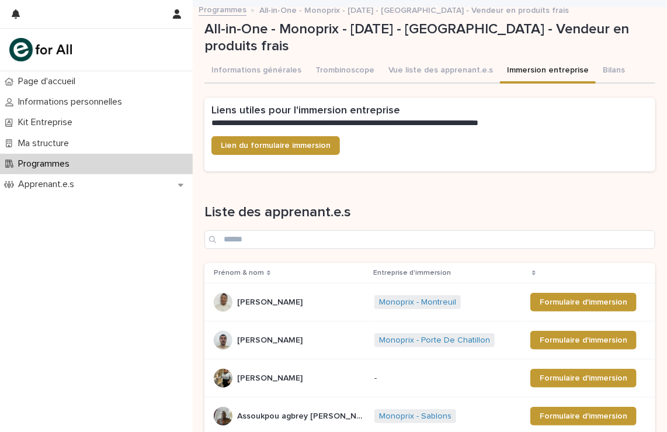
click at [238, 269] on p "Prénom & nom" at bounding box center [239, 272] width 50 height 13
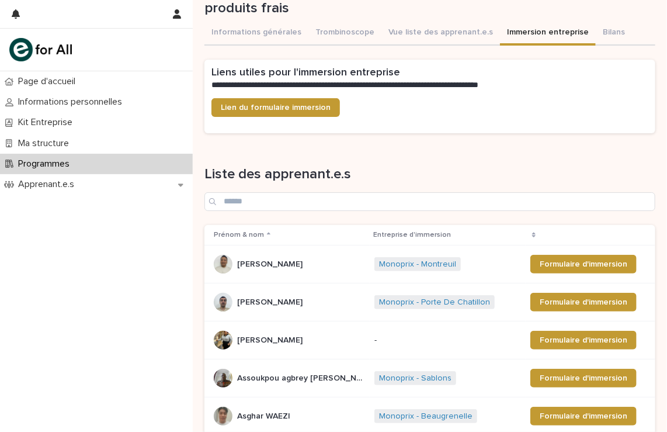
scroll to position [58, 0]
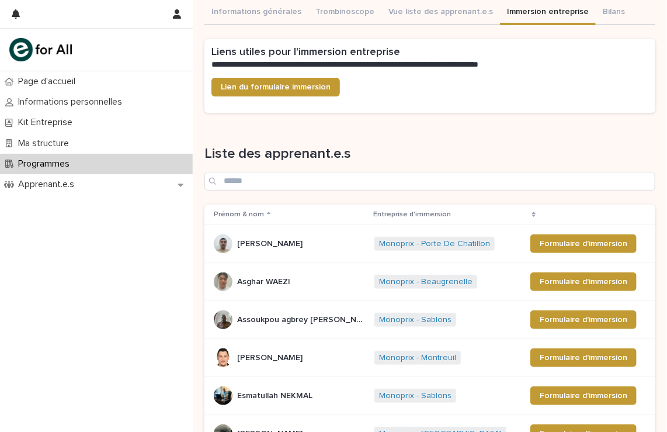
click at [486, 128] on div "Loading... Saving… Liste des apprenant.e.s Prénom & nom Entreprise d'immersion …" at bounding box center [429, 383] width 451 height 523
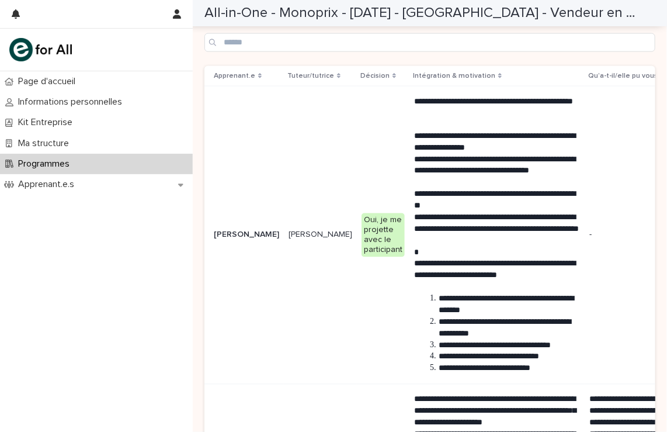
scroll to position [701, 0]
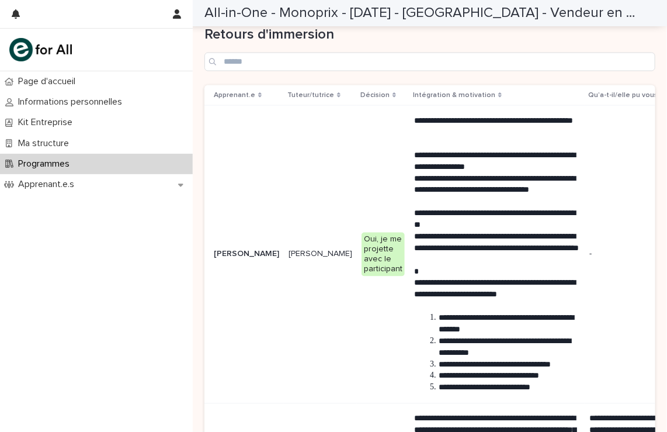
click at [237, 90] on p "Apprenant.e" at bounding box center [234, 95] width 41 height 13
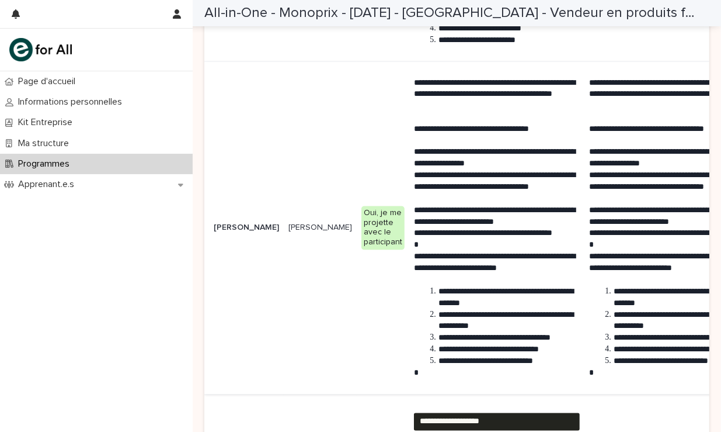
scroll to position [1694, 0]
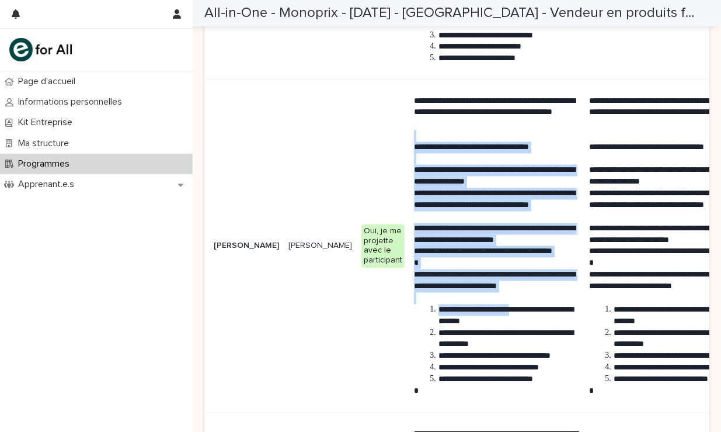
drag, startPoint x: 435, startPoint y: 131, endPoint x: 486, endPoint y: 310, distance: 186.0
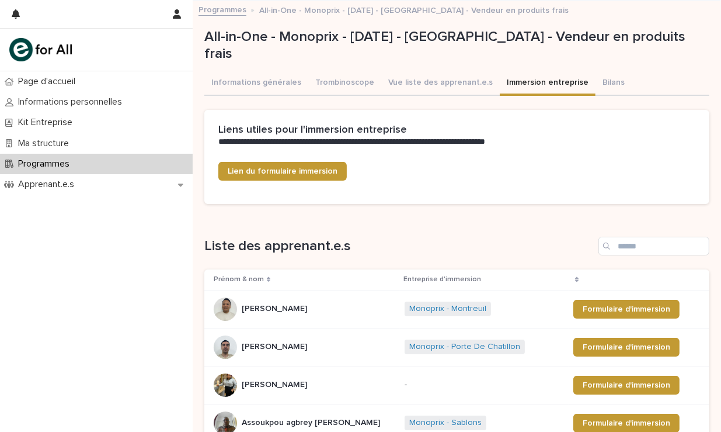
click at [655, 66] on div "All-in-One - Monoprix - [DATE] - [GEOGRAPHIC_DATA] - Vendeur en produits frais" at bounding box center [454, 48] width 501 height 39
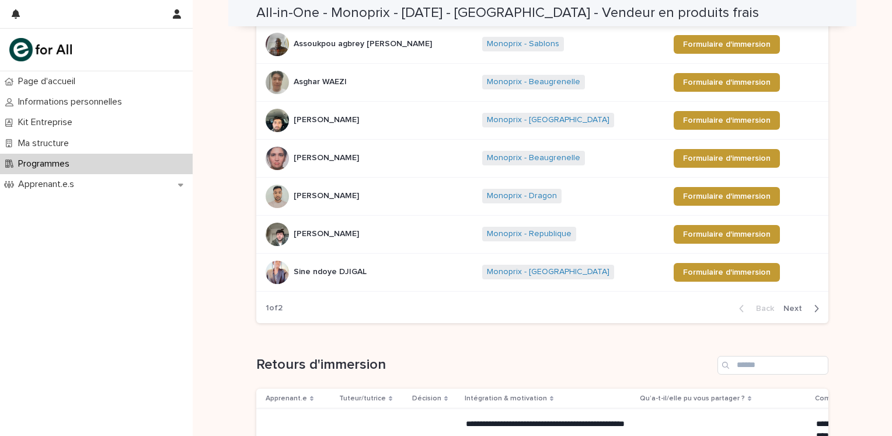
scroll to position [467, 0]
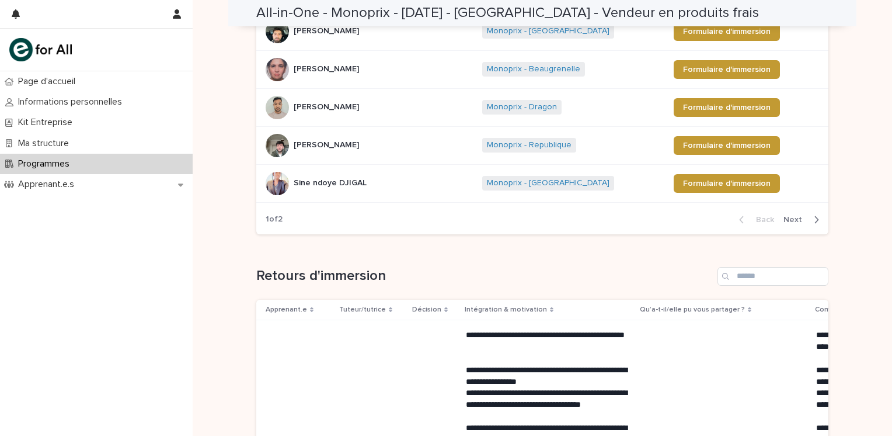
click at [796, 218] on span "Next" at bounding box center [797, 220] width 26 height 8
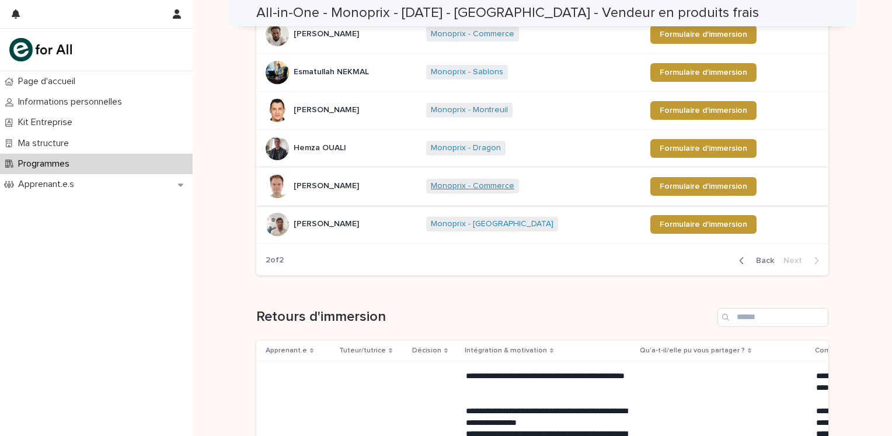
scroll to position [292, 0]
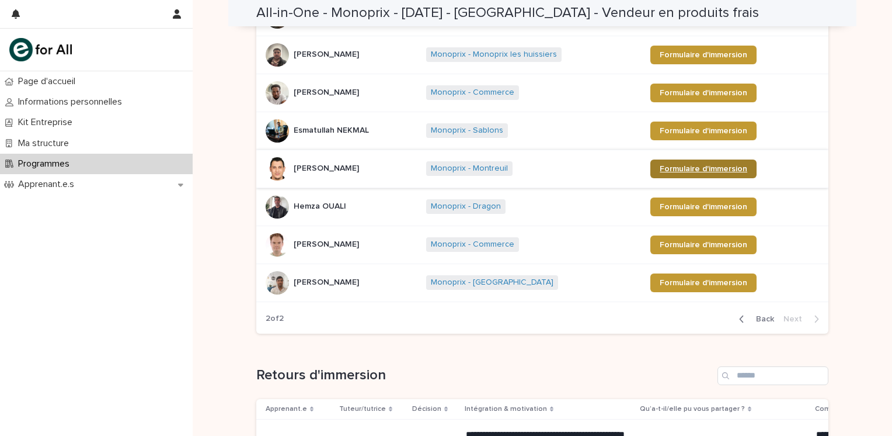
click at [699, 165] on span "Formulaire d'immersion" at bounding box center [704, 169] width 88 height 8
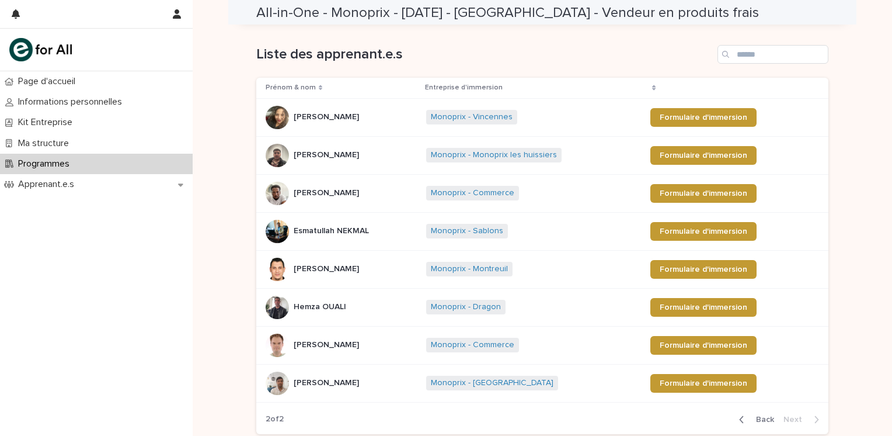
scroll to position [0, 0]
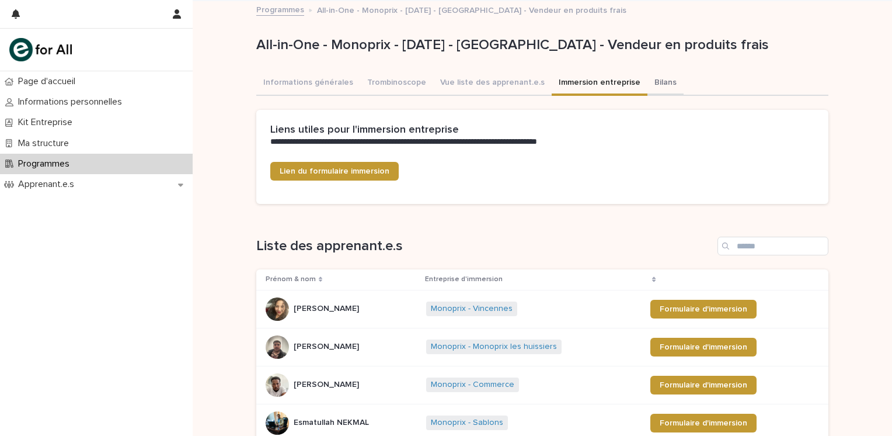
click at [648, 89] on button "Bilans" at bounding box center [666, 83] width 36 height 25
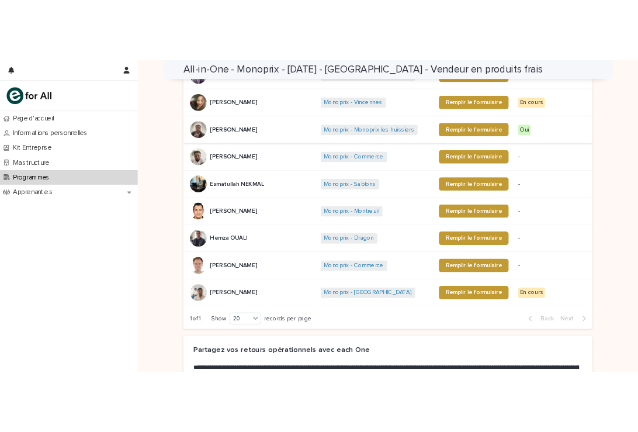
scroll to position [642, 0]
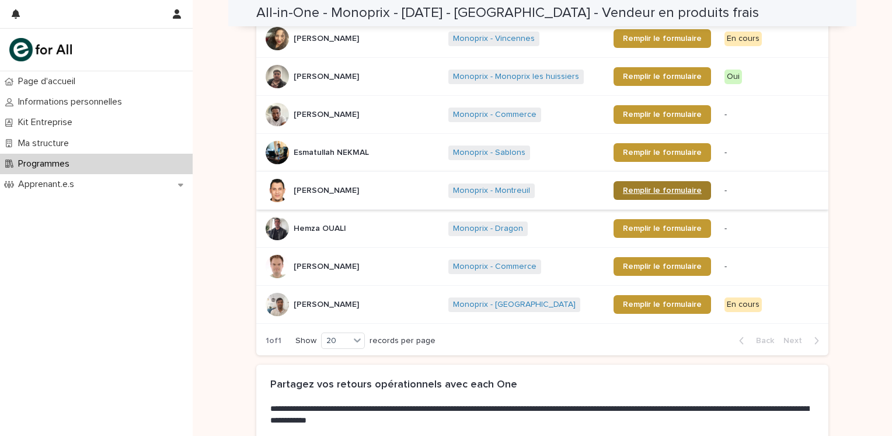
click at [650, 187] on span "Remplir le formulaire" at bounding box center [662, 190] width 79 height 8
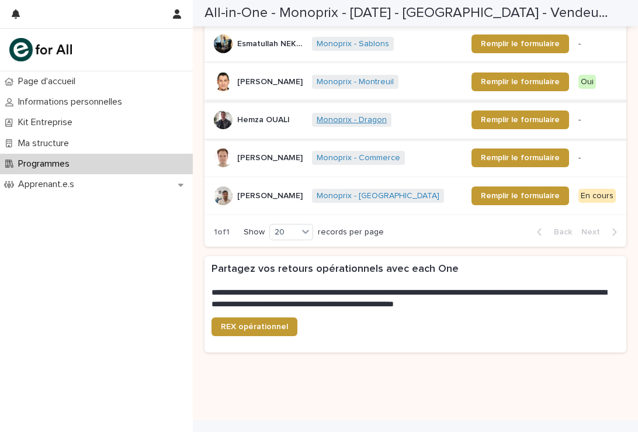
scroll to position [887, 0]
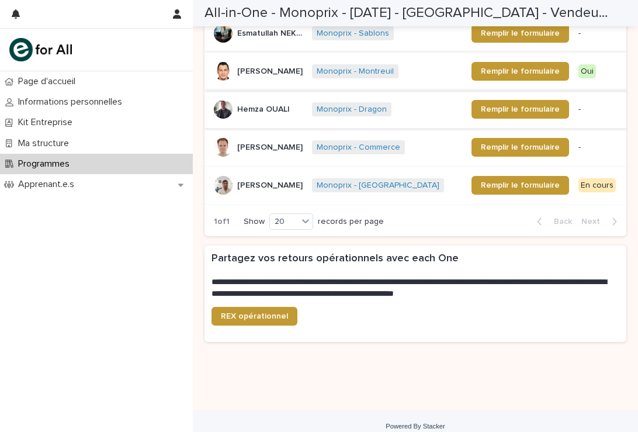
click at [547, 312] on div "REX opérationnel" at bounding box center [415, 321] width 408 height 28
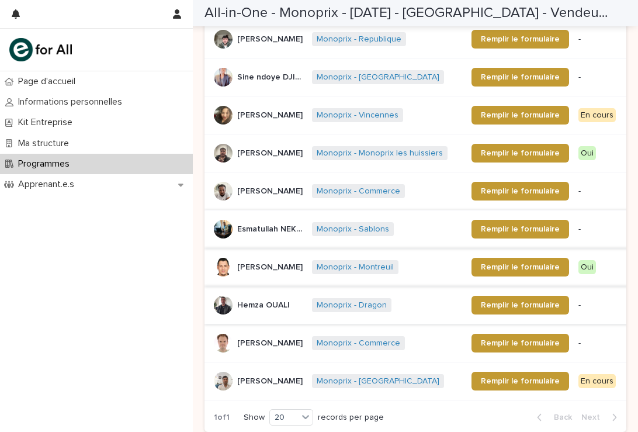
scroll to position [711, 0]
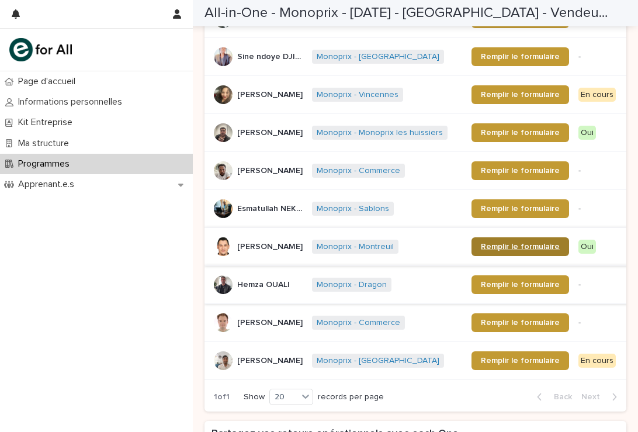
click at [519, 242] on span "Remplir le formulaire" at bounding box center [520, 246] width 79 height 8
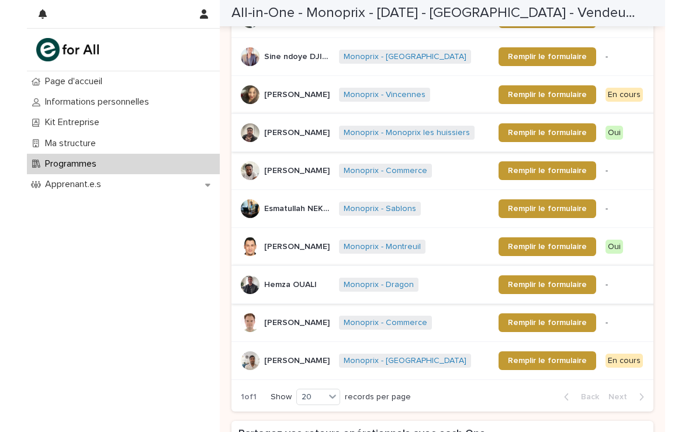
scroll to position [770, 0]
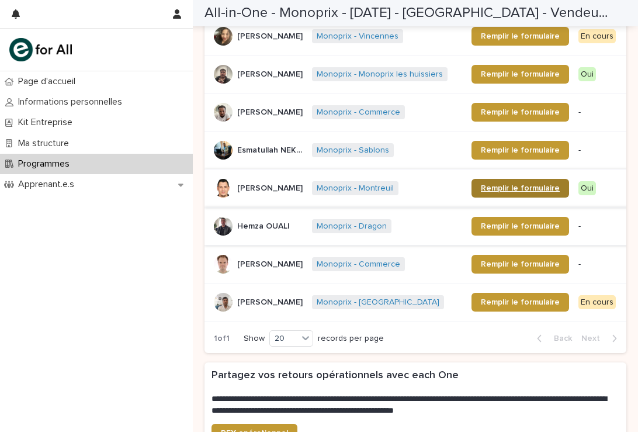
click at [477, 179] on link "Remplir le formulaire" at bounding box center [520, 188] width 98 height 19
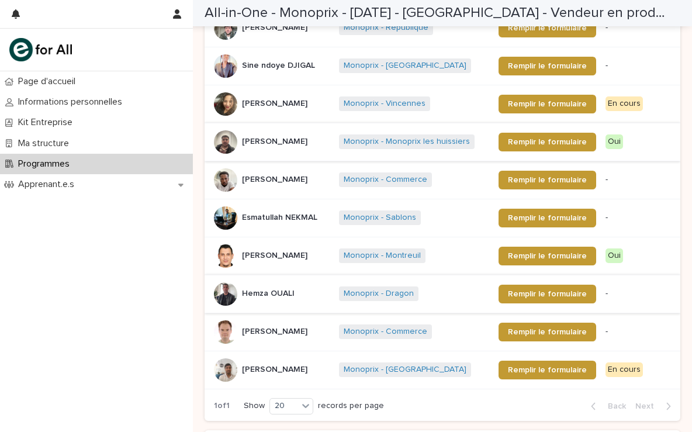
scroll to position [565, 0]
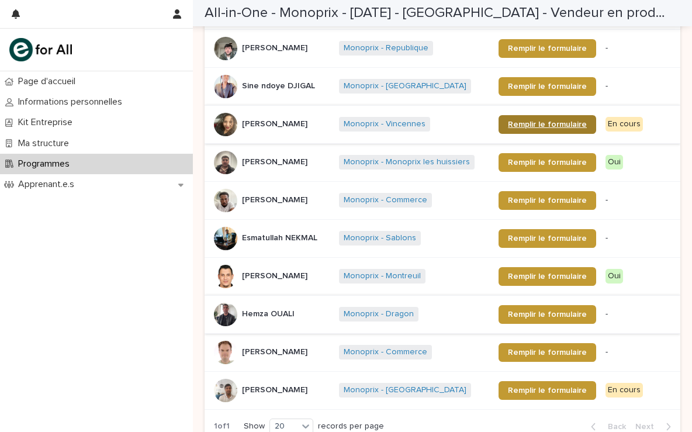
click at [543, 121] on span "Remplir le formulaire" at bounding box center [547, 124] width 79 height 8
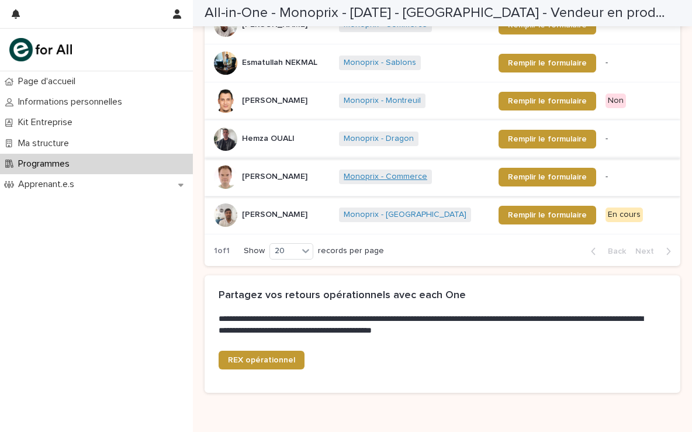
scroll to position [799, 0]
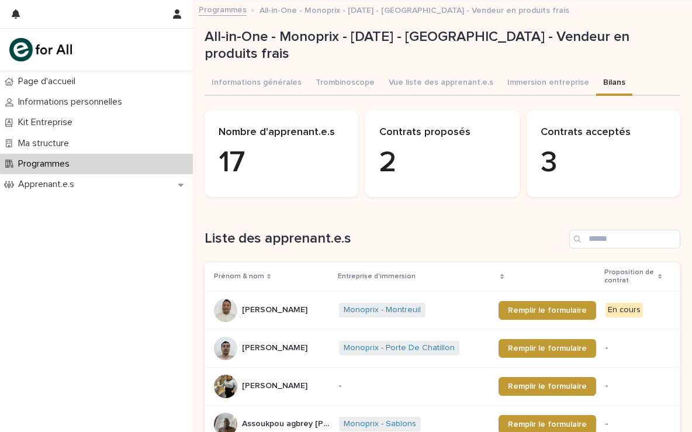
click at [480, 200] on div "Loading... Saving… Nombre d'apprenant.e.s 17 Contrats proposés 2 Contrats accep…" at bounding box center [441, 158] width 475 height 96
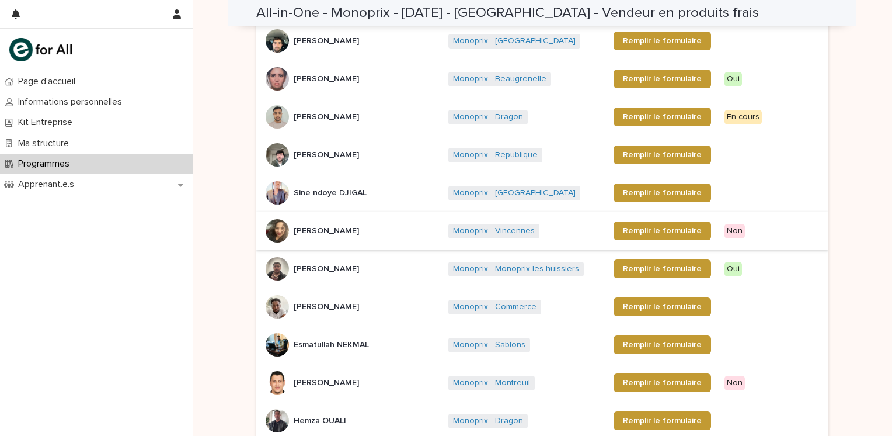
scroll to position [467, 0]
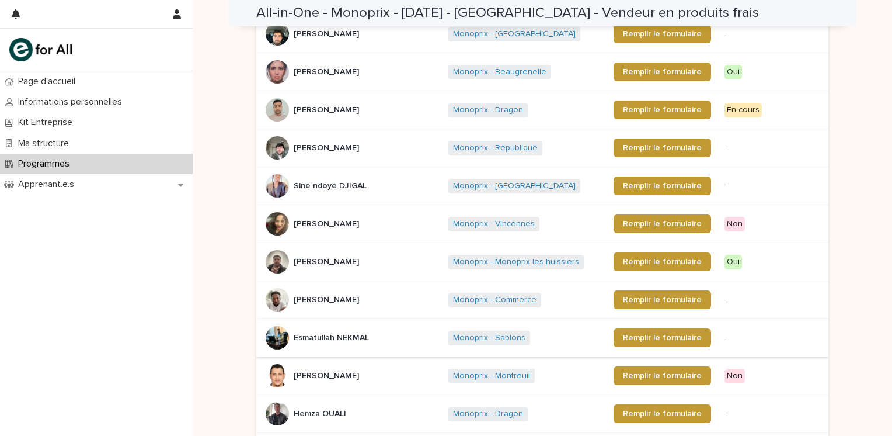
scroll to position [670, 0]
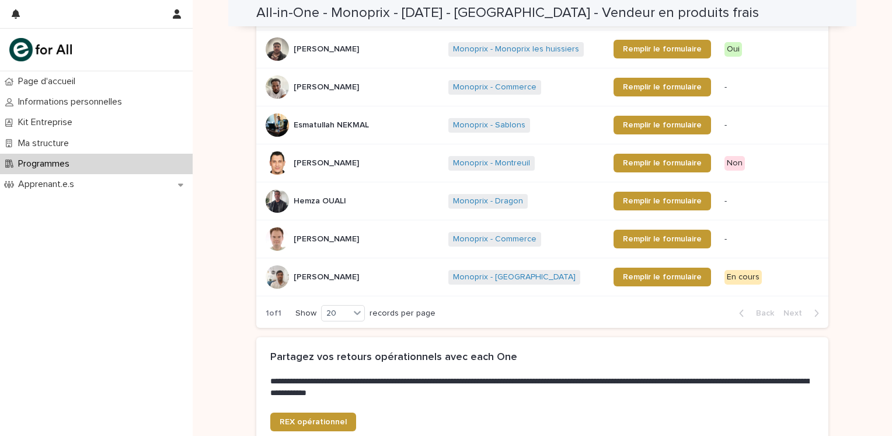
click at [703, 364] on p at bounding box center [540, 370] width 540 height 12
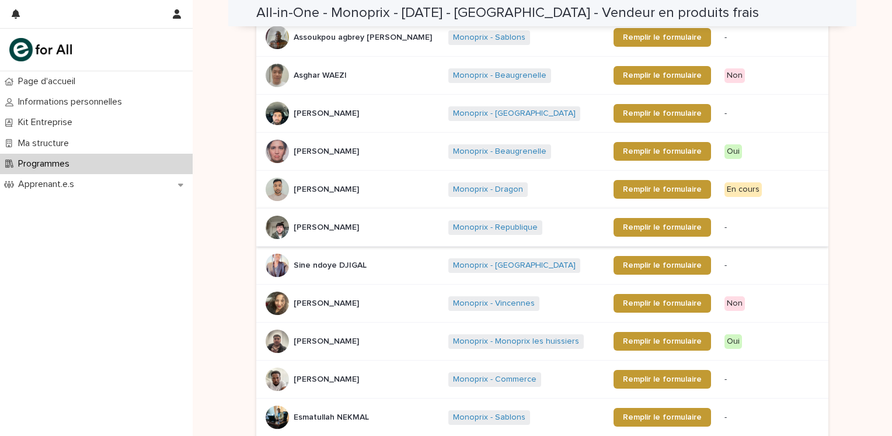
scroll to position [319, 0]
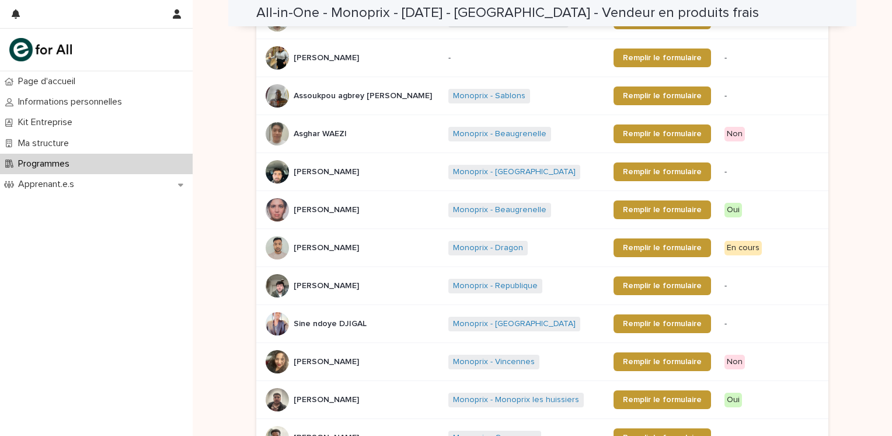
drag, startPoint x: 869, startPoint y: 213, endPoint x: 827, endPoint y: 225, distance: 43.4
click at [867, 214] on div "Loading... Saving… Loading... Saving… All-in-One - Monoprix - 22 - Mai 2025 - Î…" at bounding box center [543, 278] width 700 height 1192
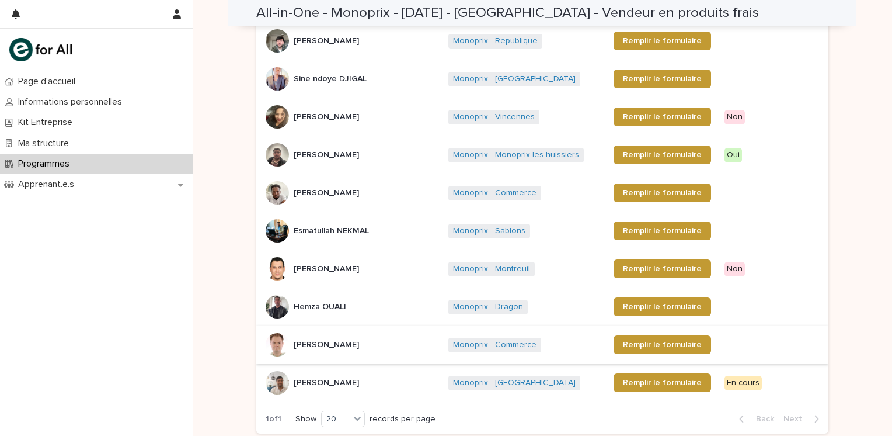
scroll to position [553, 0]
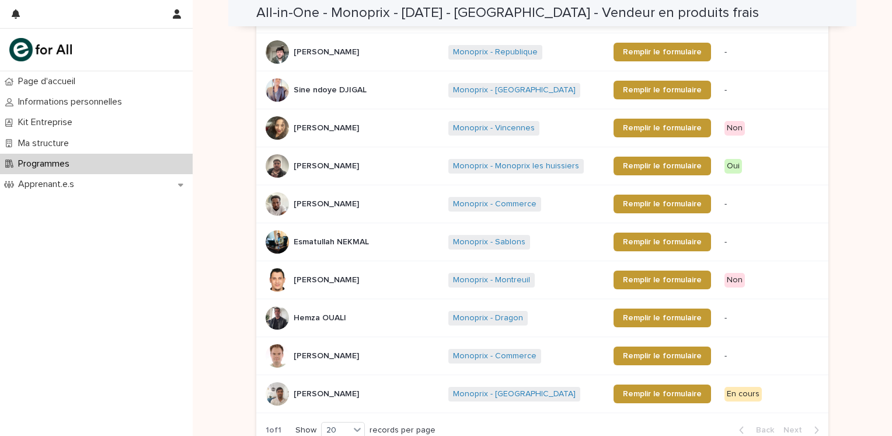
click at [846, 244] on div "Loading... Saving… Loading... Saving… All-in-One - Monoprix - 22 - Mai 2025 - Î…" at bounding box center [543, 44] width 700 height 1192
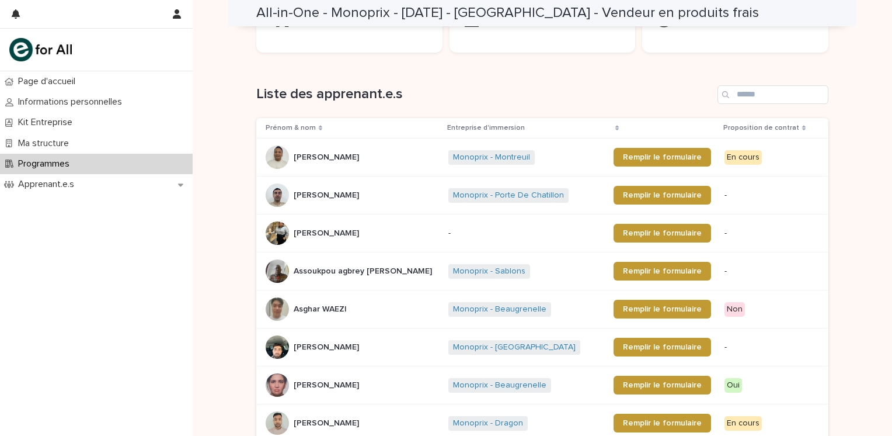
scroll to position [0, 0]
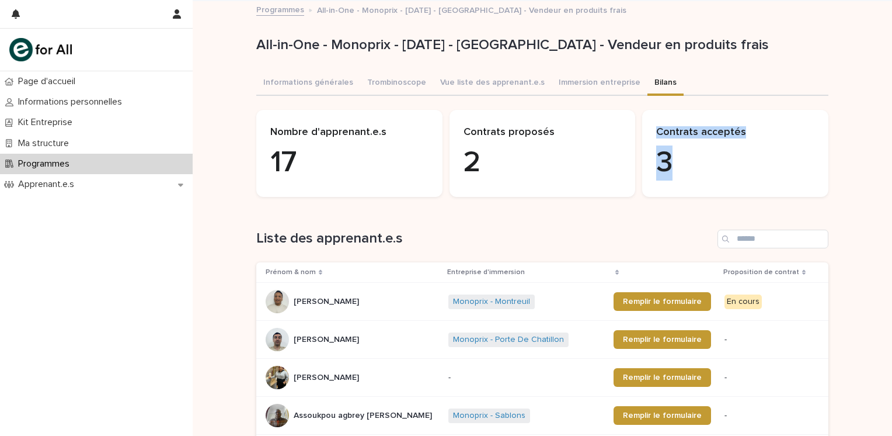
drag, startPoint x: 554, startPoint y: 151, endPoint x: 578, endPoint y: 206, distance: 59.9
click at [575, 200] on div "Loading... Saving… Nombre d'apprenant.e.s 17 Contrats proposés 2 Contrats accep…" at bounding box center [542, 158] width 572 height 96
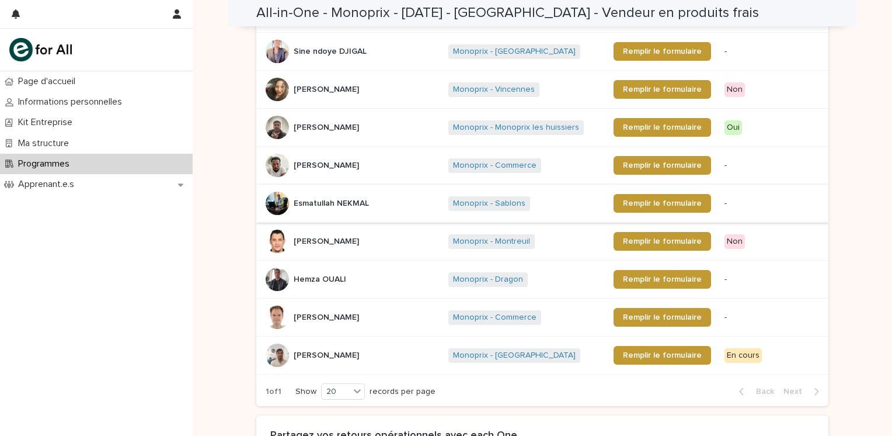
scroll to position [612, 0]
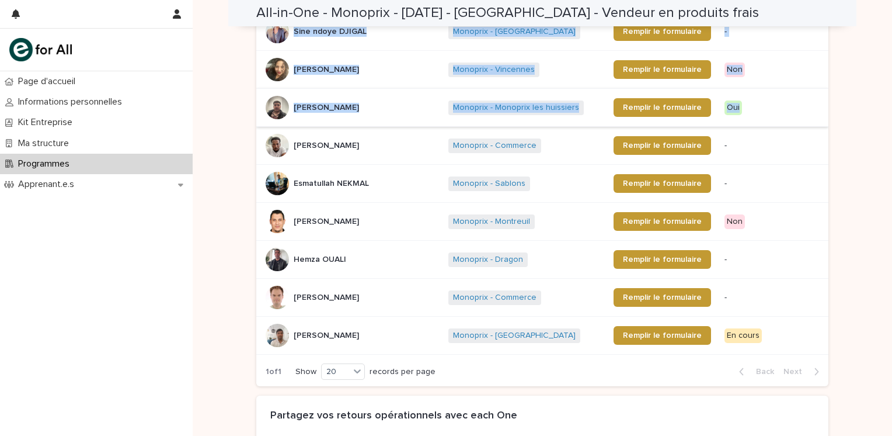
drag, startPoint x: 265, startPoint y: 99, endPoint x: 797, endPoint y: 102, distance: 532.7
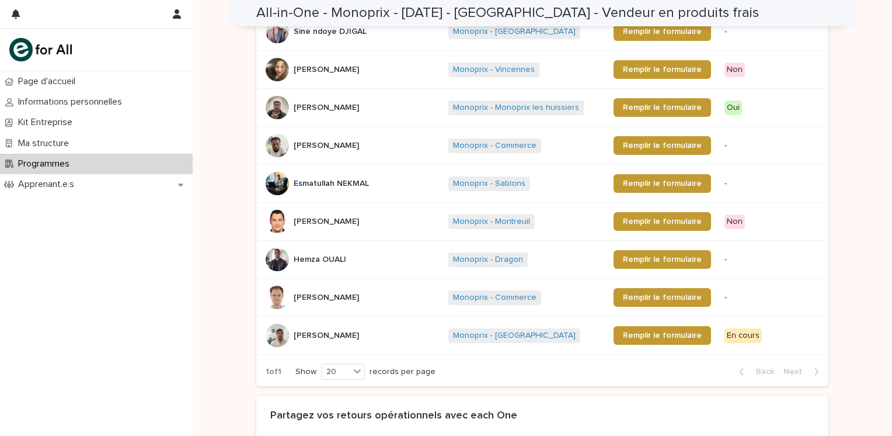
drag, startPoint x: 797, startPoint y: 102, endPoint x: 859, endPoint y: 111, distance: 62.0
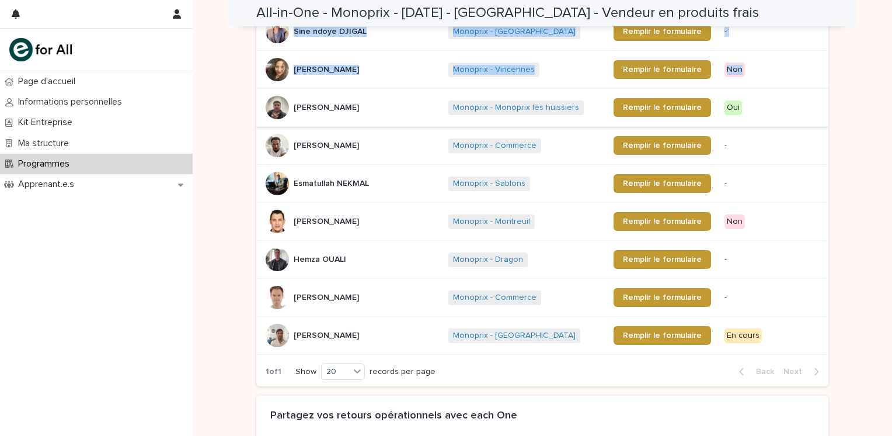
drag, startPoint x: 850, startPoint y: 109, endPoint x: 252, endPoint y: 105, distance: 597.5
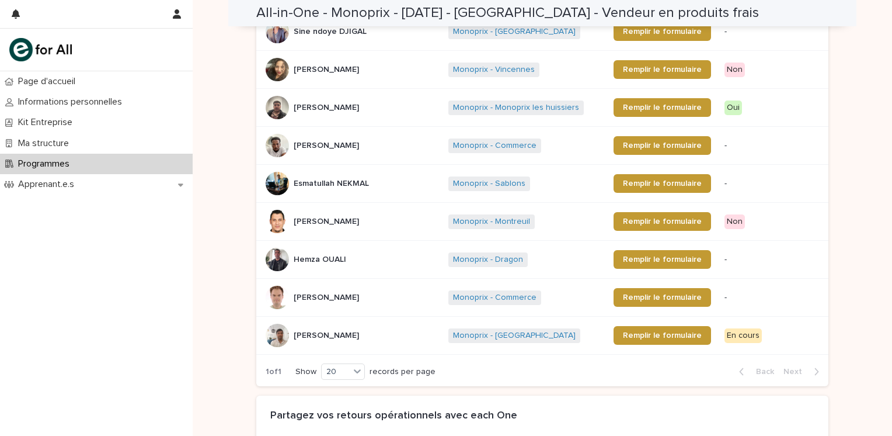
drag, startPoint x: 252, startPoint y: 105, endPoint x: 199, endPoint y: 115, distance: 54.8
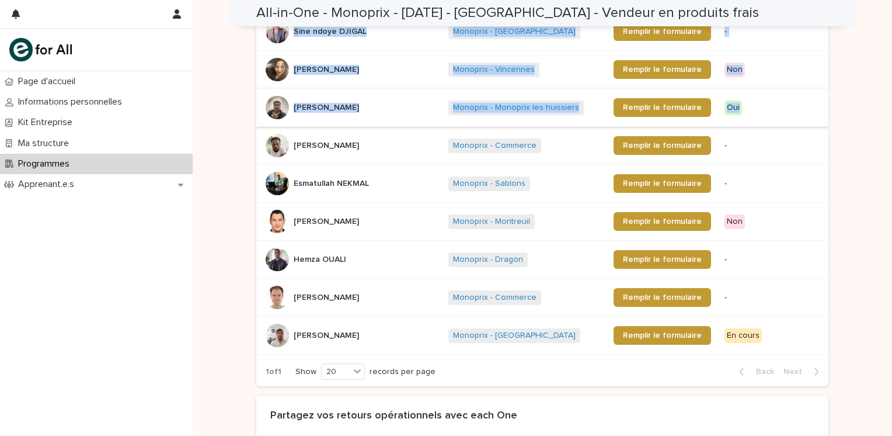
drag, startPoint x: 236, startPoint y: 93, endPoint x: 758, endPoint y: 103, distance: 522.2
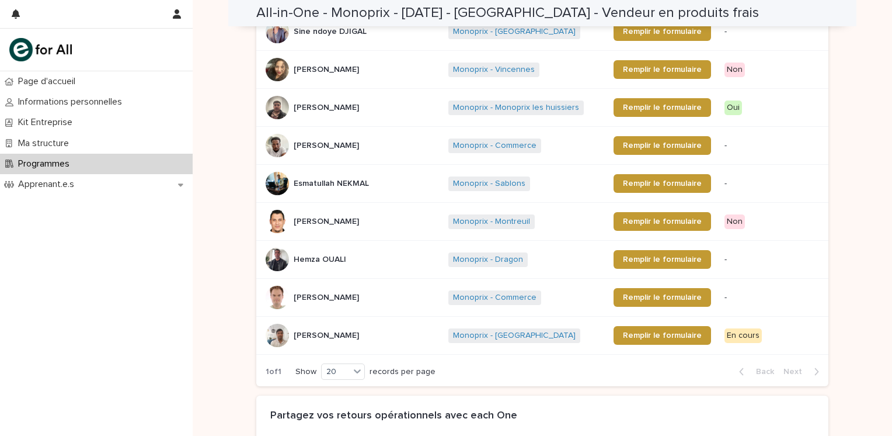
drag, startPoint x: 758, startPoint y: 103, endPoint x: 864, endPoint y: 114, distance: 106.9
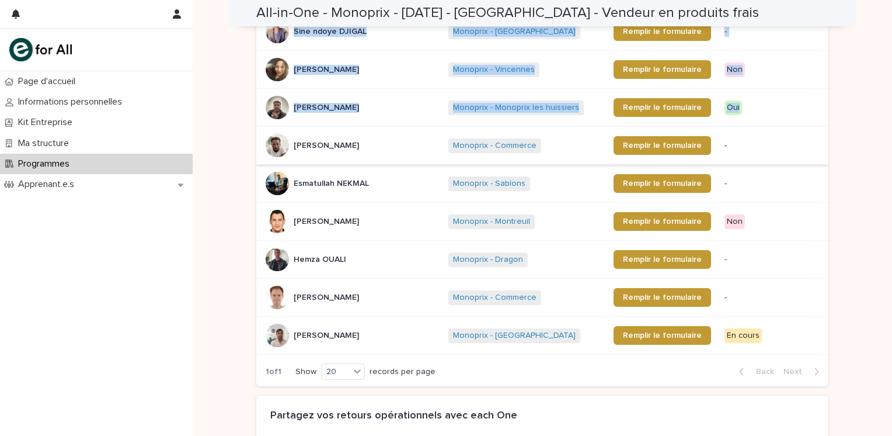
drag, startPoint x: 827, startPoint y: 112, endPoint x: 269, endPoint y: 132, distance: 558.7
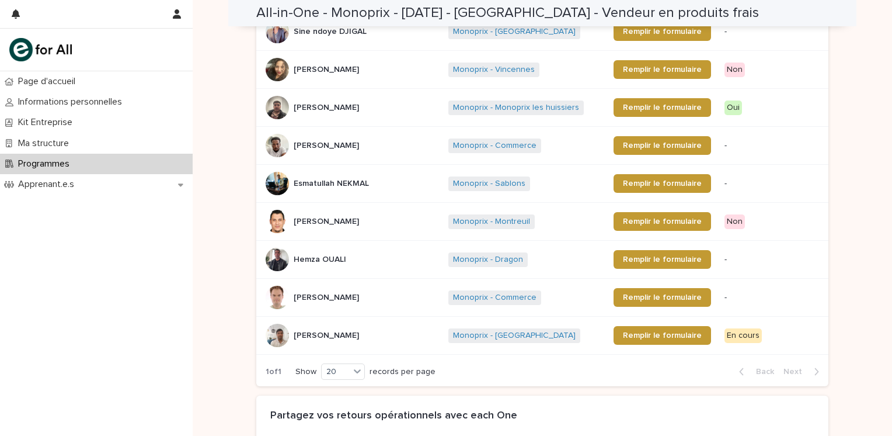
drag, startPoint x: 269, startPoint y: 132, endPoint x: 224, endPoint y: 109, distance: 50.2
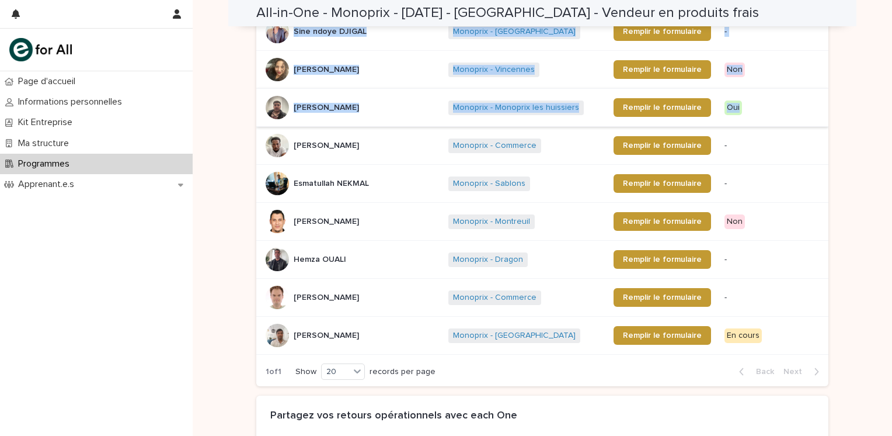
drag, startPoint x: 245, startPoint y: 95, endPoint x: 815, endPoint y: 107, distance: 569.6
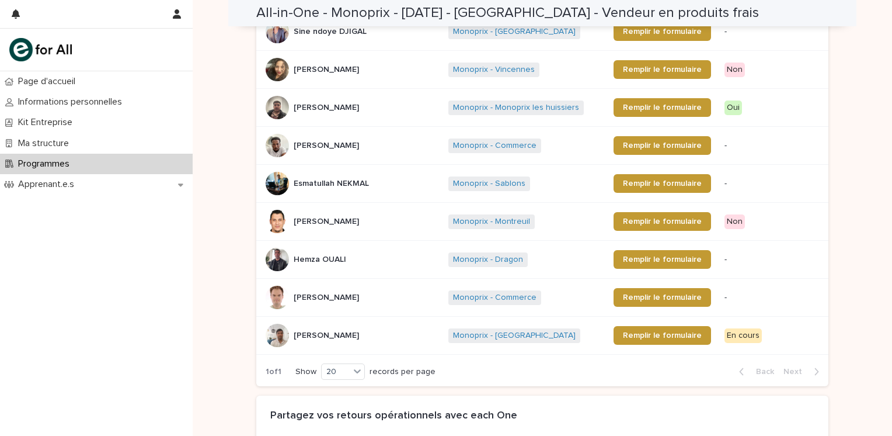
drag, startPoint x: 815, startPoint y: 107, endPoint x: 847, endPoint y: 117, distance: 34.4
drag, startPoint x: 841, startPoint y: 116, endPoint x: 238, endPoint y: 219, distance: 611.6
click at [185, 243] on div "Page d'accueil Informations personnelles Kit Entreprise Ma structure Programmes…" at bounding box center [96, 253] width 193 height 364
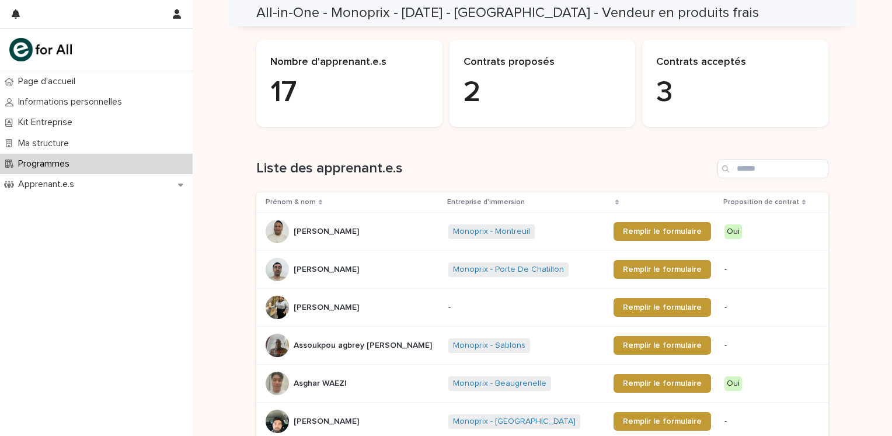
scroll to position [27, 0]
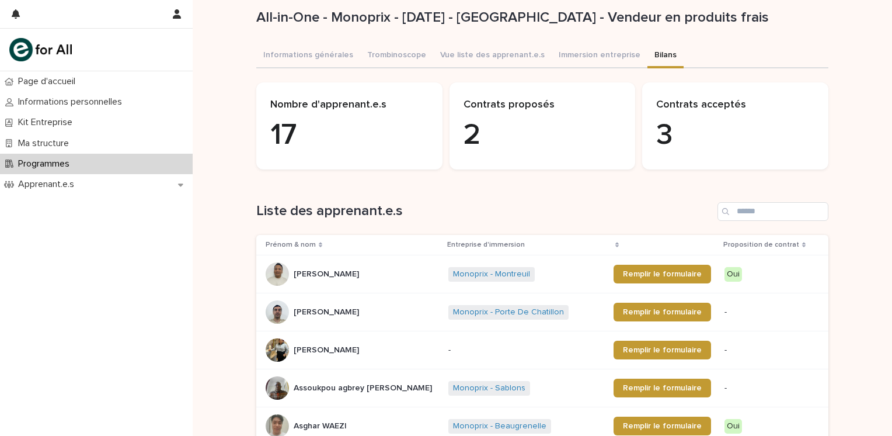
click at [731, 272] on div "Oui" at bounding box center [734, 274] width 18 height 15
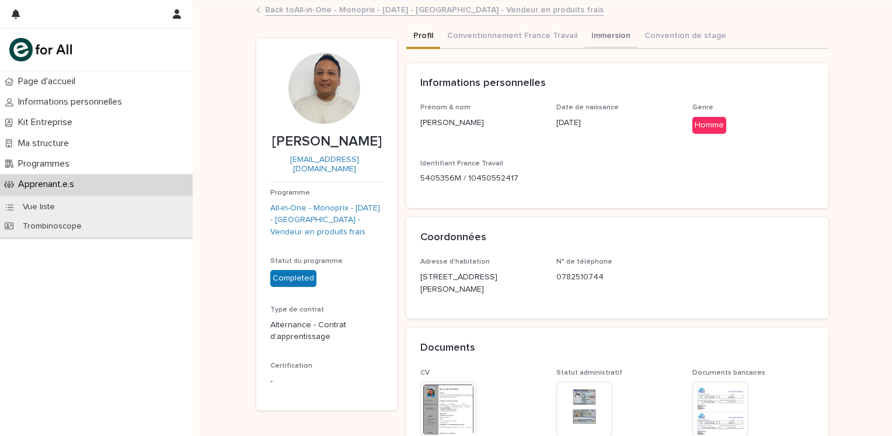
click at [585, 31] on button "Immersion" at bounding box center [611, 37] width 53 height 25
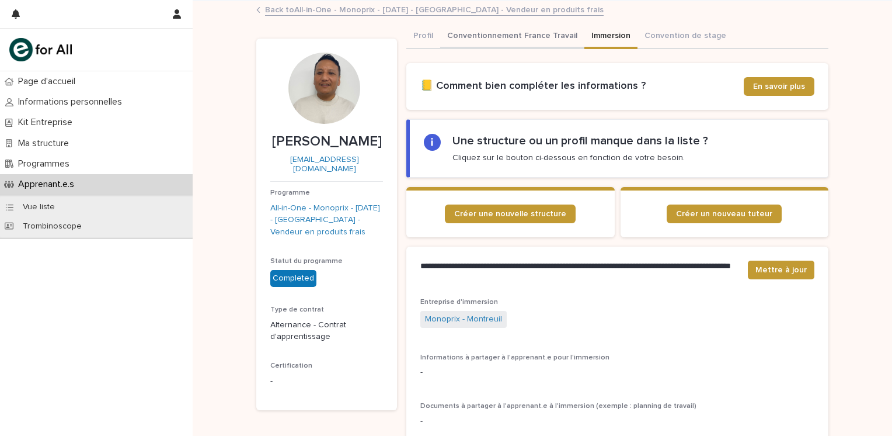
click at [507, 32] on button "Conventionnement France Travail" at bounding box center [512, 37] width 144 height 25
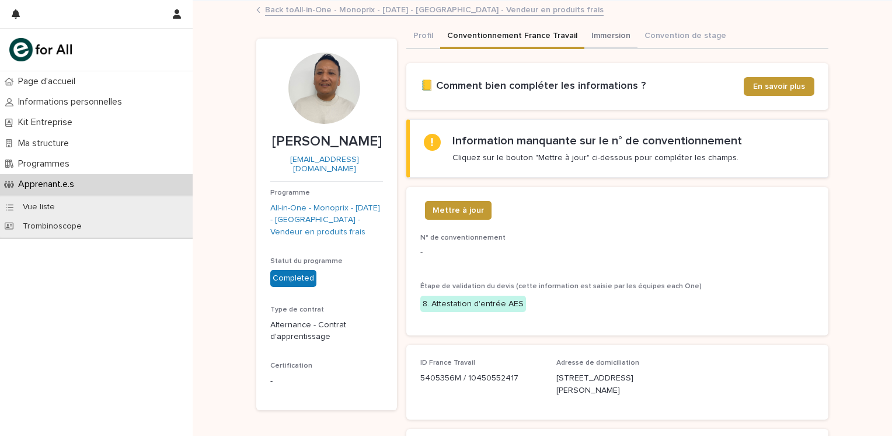
click at [590, 48] on button "Immersion" at bounding box center [611, 37] width 53 height 25
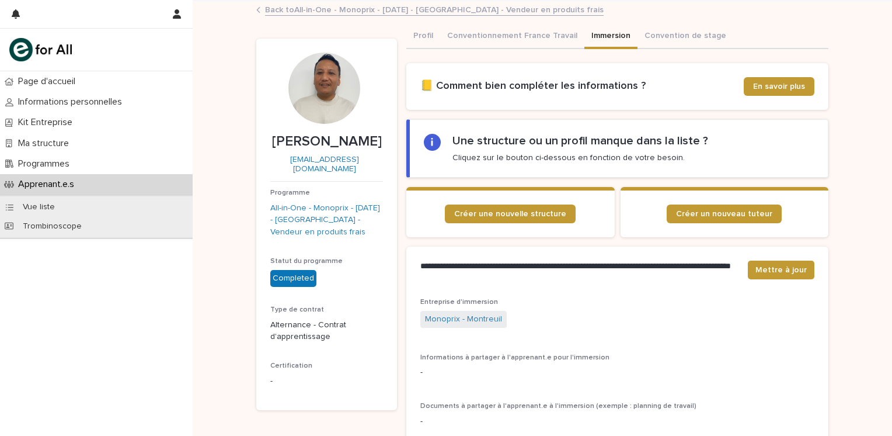
click at [664, 51] on div "**********" at bounding box center [618, 297] width 422 height 493
click at [659, 38] on button "Convention de stage" at bounding box center [686, 37] width 96 height 25
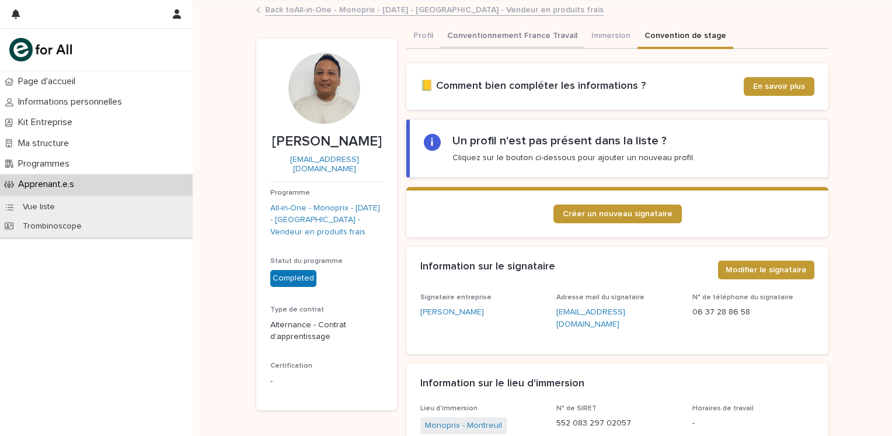
click at [509, 25] on button "Conventionnement France Travail" at bounding box center [512, 37] width 144 height 25
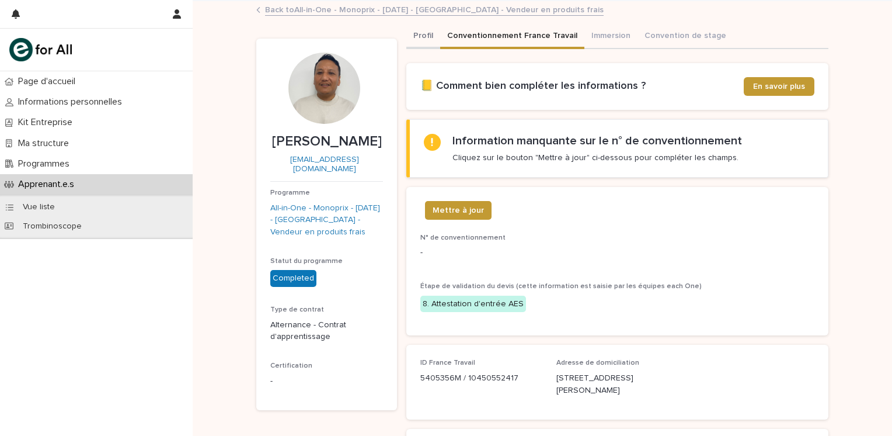
click at [424, 36] on button "Profil" at bounding box center [424, 37] width 34 height 25
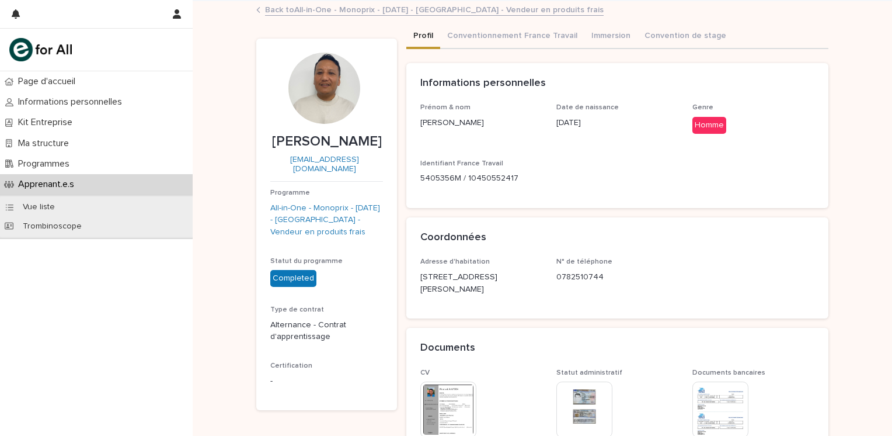
click at [367, 11] on link "Back to All-in-One - Monoprix - 22 - Mai 2025 - Île-de-France - Vendeur en prod…" at bounding box center [434, 8] width 339 height 13
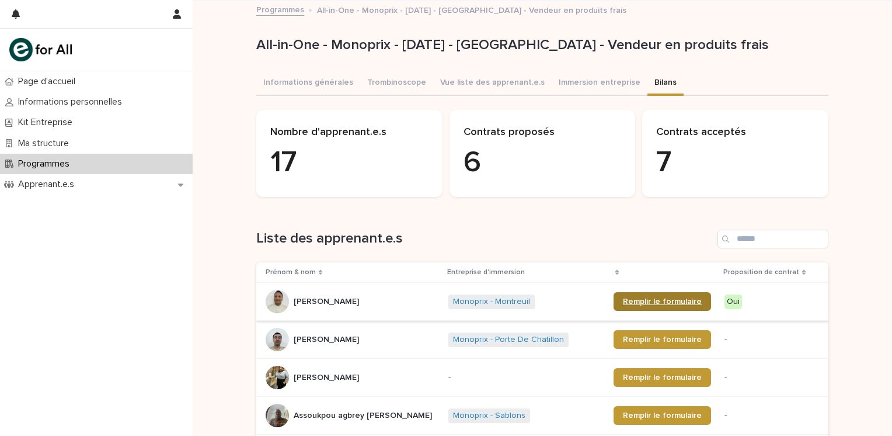
click at [661, 293] on link "Remplir le formulaire" at bounding box center [663, 301] width 98 height 19
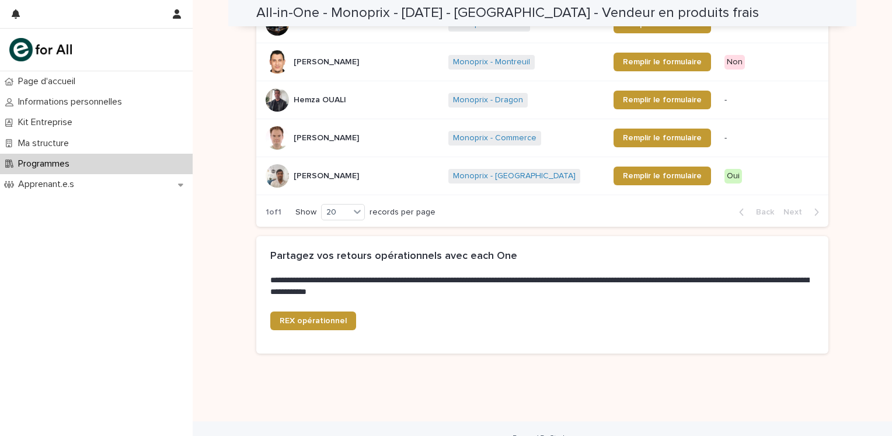
scroll to position [787, 0]
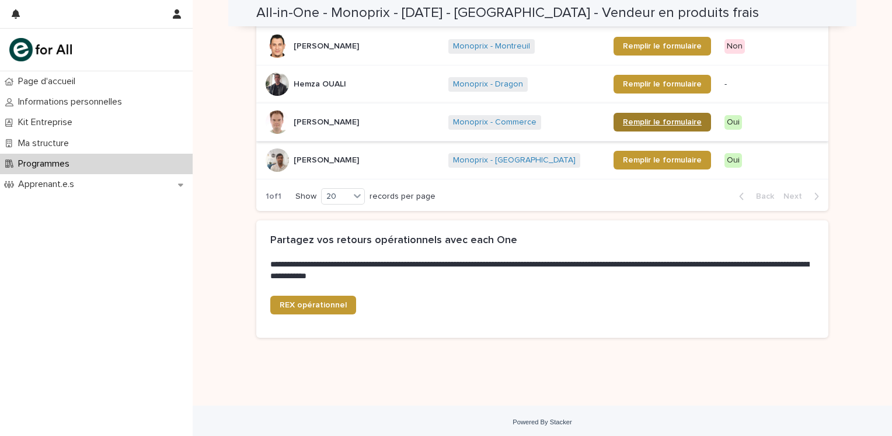
click at [638, 123] on span "Remplir le formulaire" at bounding box center [662, 122] width 79 height 8
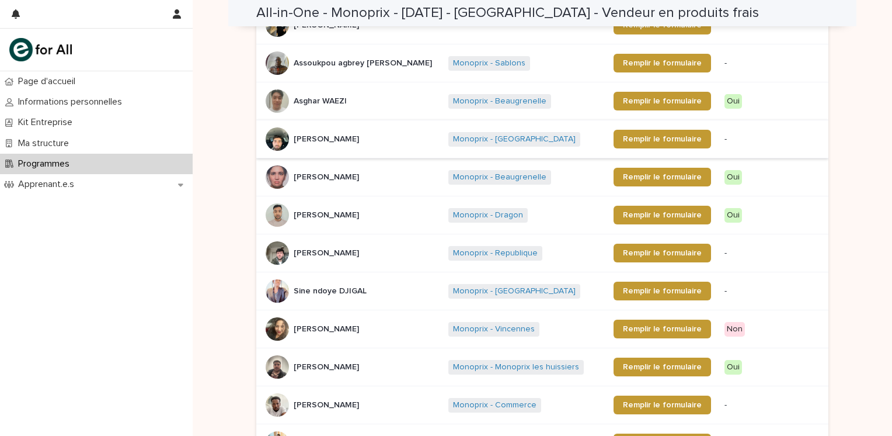
scroll to position [203, 0]
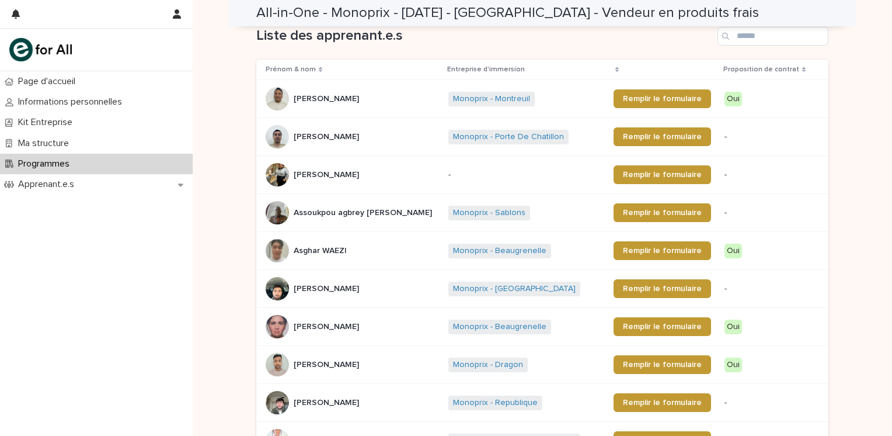
click at [202, 251] on div "Loading... Saving… Loading... Saving… All-in-One - Monoprix - 22 - Mai 2025 - Î…" at bounding box center [543, 394] width 700 height 1192
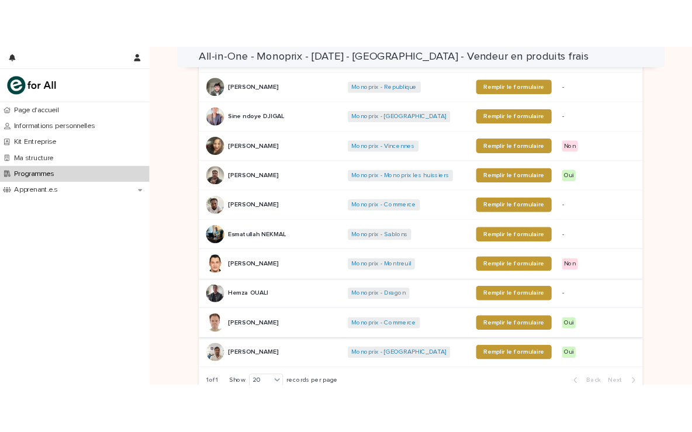
scroll to position [612, 0]
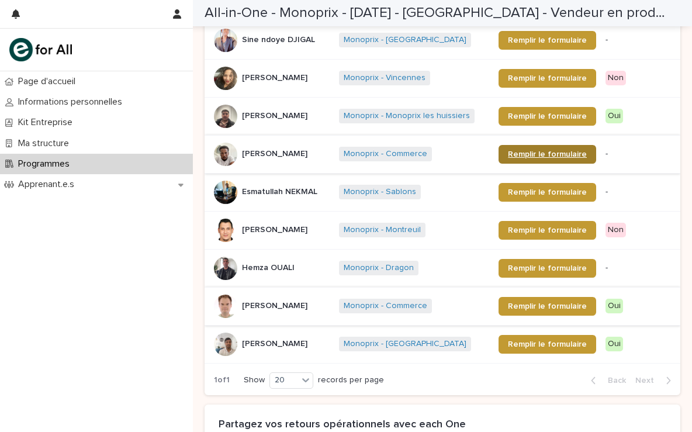
click at [537, 150] on span "Remplir le formulaire" at bounding box center [547, 154] width 79 height 8
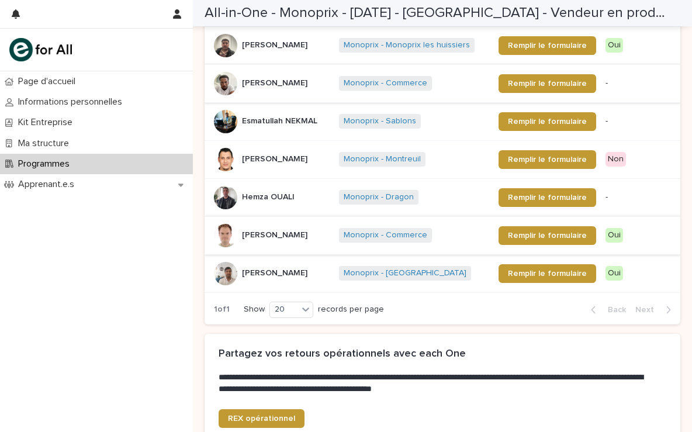
scroll to position [624, 0]
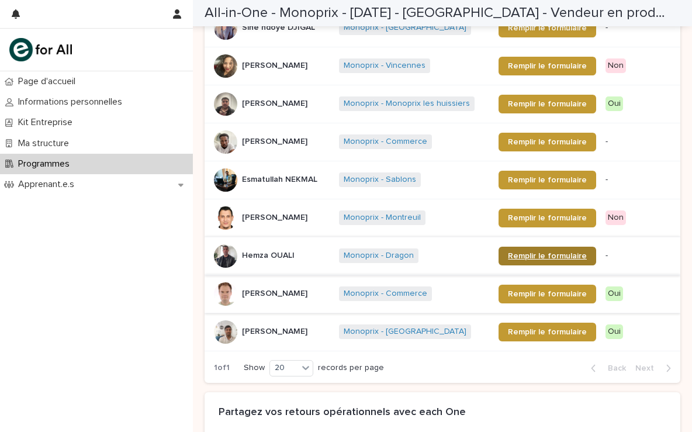
click at [517, 255] on span "Remplir le formulaire" at bounding box center [547, 256] width 79 height 8
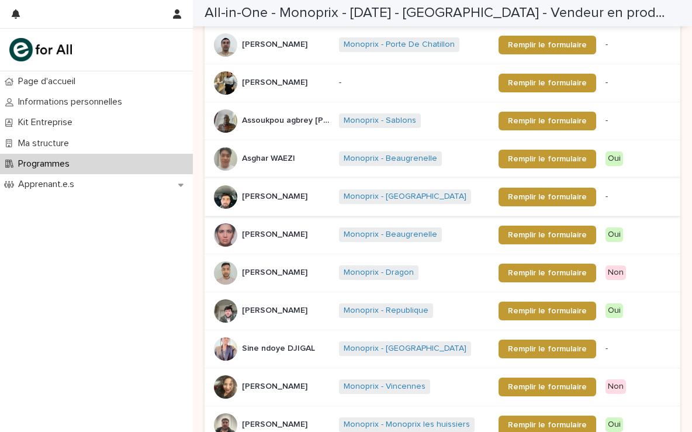
scroll to position [390, 0]
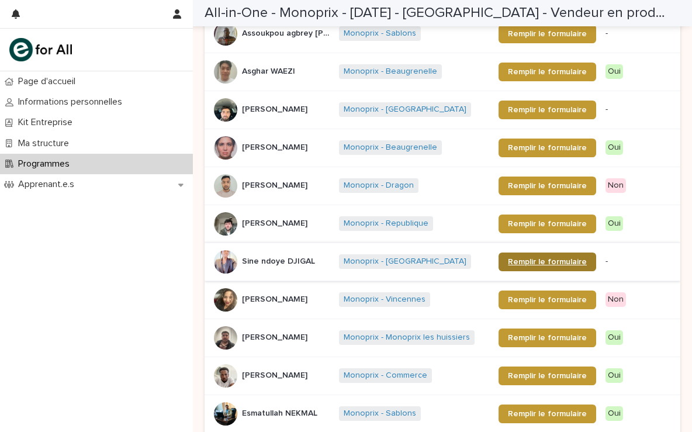
click at [508, 253] on link "Remplir le formulaire" at bounding box center [547, 261] width 98 height 19
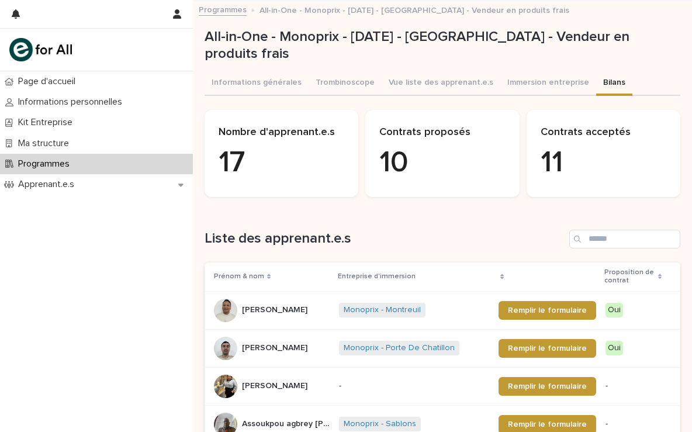
click at [332, 240] on h1 "Liste des apprenant.e.s" at bounding box center [384, 238] width 360 height 17
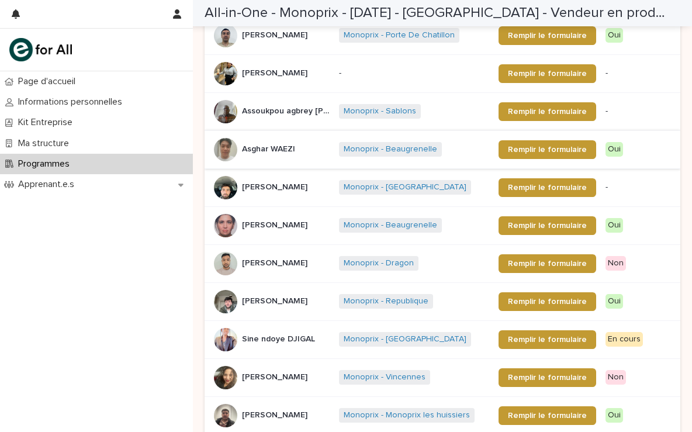
scroll to position [292, 0]
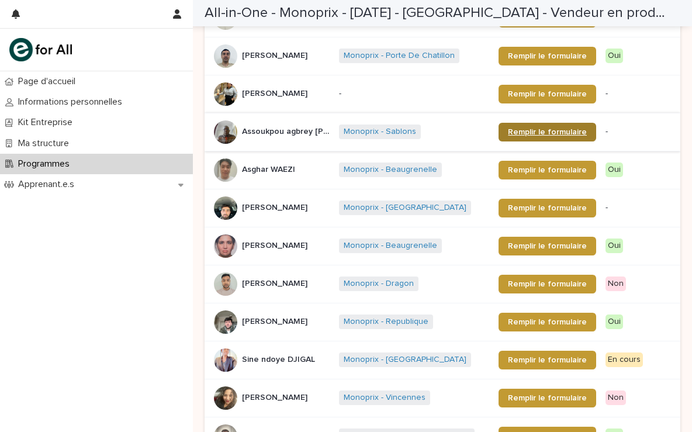
click at [529, 123] on link "Remplir le formulaire" at bounding box center [547, 132] width 98 height 19
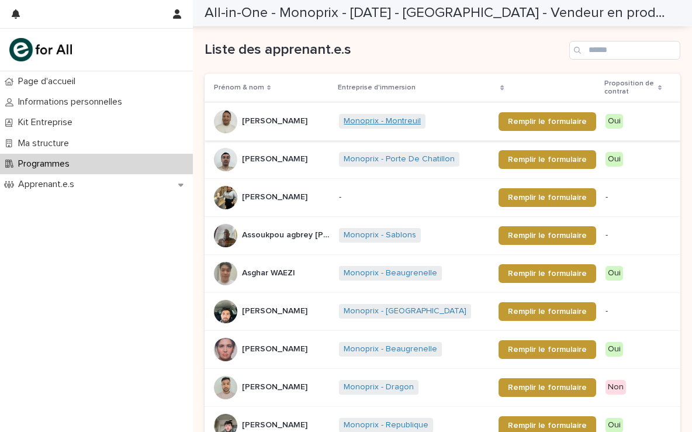
scroll to position [175, 0]
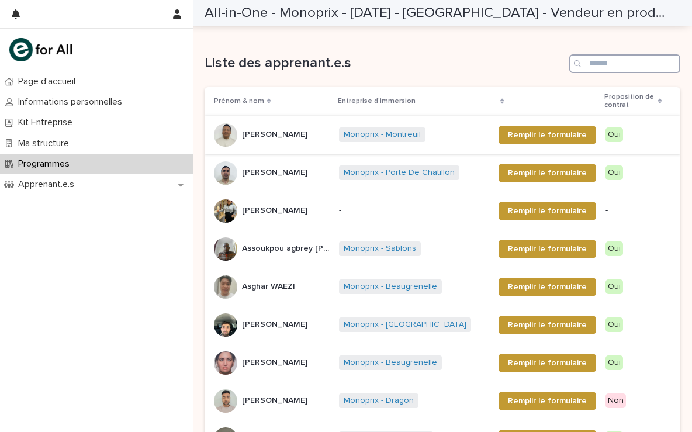
click at [581, 60] on input "Search" at bounding box center [624, 63] width 111 height 19
drag, startPoint x: 432, startPoint y: 51, endPoint x: 353, endPoint y: 77, distance: 83.5
click at [422, 52] on div "Loading... Saving… Liste des apprenant.e.s Prénom & nom Entreprise d'immersion …" at bounding box center [441, 436] width 475 height 810
click at [255, 101] on p "Prénom & nom" at bounding box center [239, 101] width 50 height 13
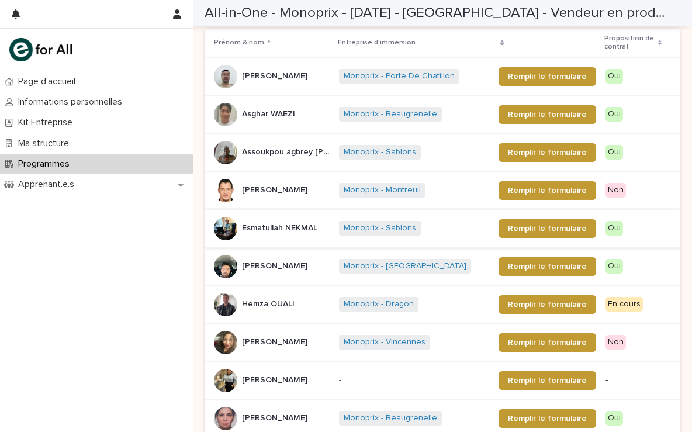
scroll to position [292, 0]
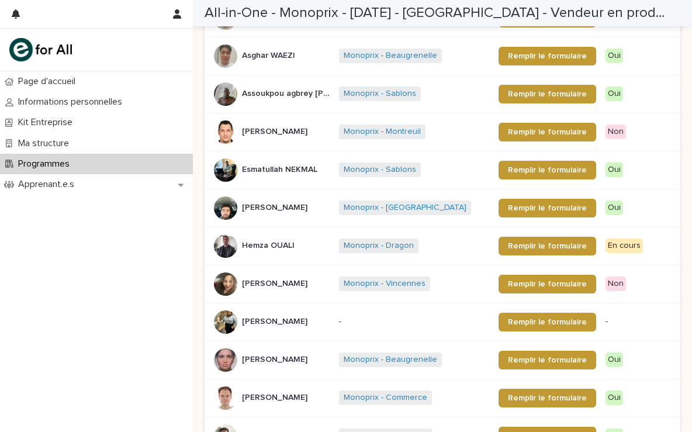
click at [155, 221] on div "Page d'accueil Informations personnelles Kit Entreprise Ma structure Programmes…" at bounding box center [96, 251] width 193 height 360
click at [192, 251] on div "Page d'accueil Informations personnelles Kit Entreprise Ma structure Programmes…" at bounding box center [96, 251] width 193 height 360
click at [388, 242] on link "Monoprix - Dragon" at bounding box center [378, 246] width 70 height 10
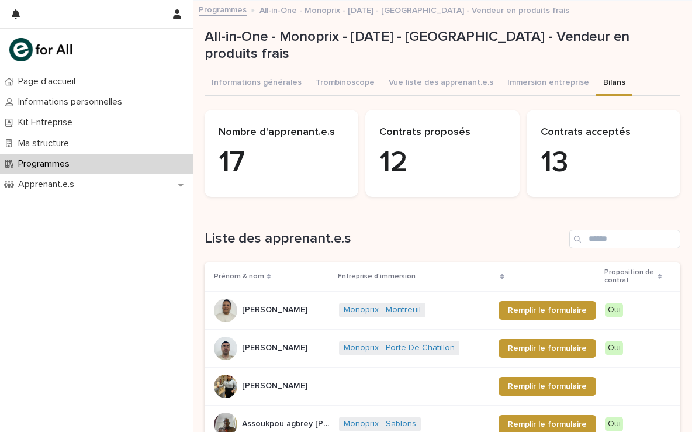
click at [257, 230] on h1 "Liste des apprenant.e.s" at bounding box center [384, 238] width 360 height 17
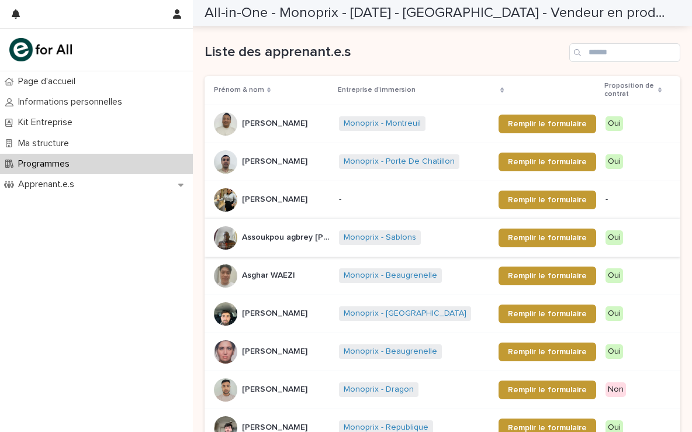
scroll to position [157, 0]
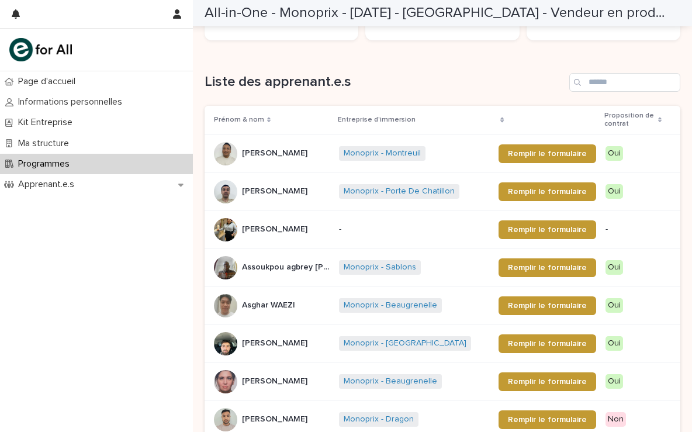
click at [251, 127] on th "Prénom & nom" at bounding box center [269, 120] width 130 height 29
click at [249, 120] on p "Prénom & nom" at bounding box center [239, 119] width 50 height 13
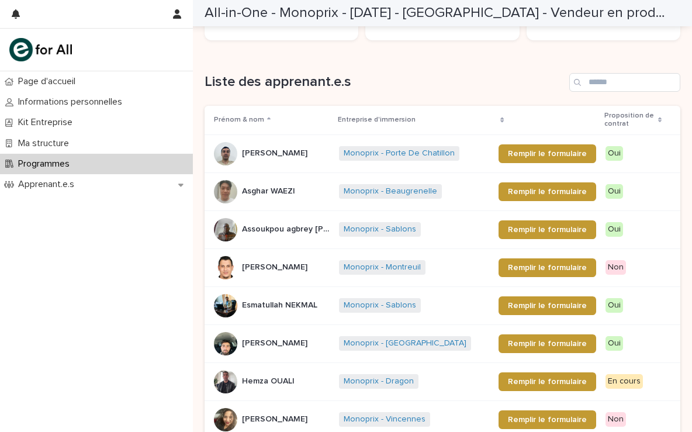
click at [294, 84] on h1 "Liste des apprenant.e.s" at bounding box center [384, 82] width 360 height 17
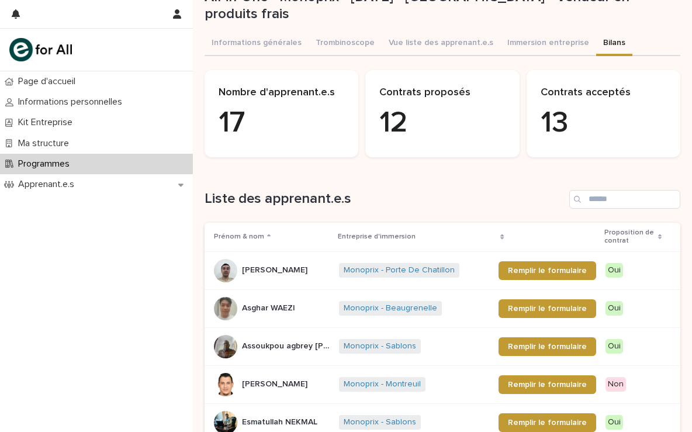
scroll to position [0, 0]
